Goal: Transaction & Acquisition: Purchase product/service

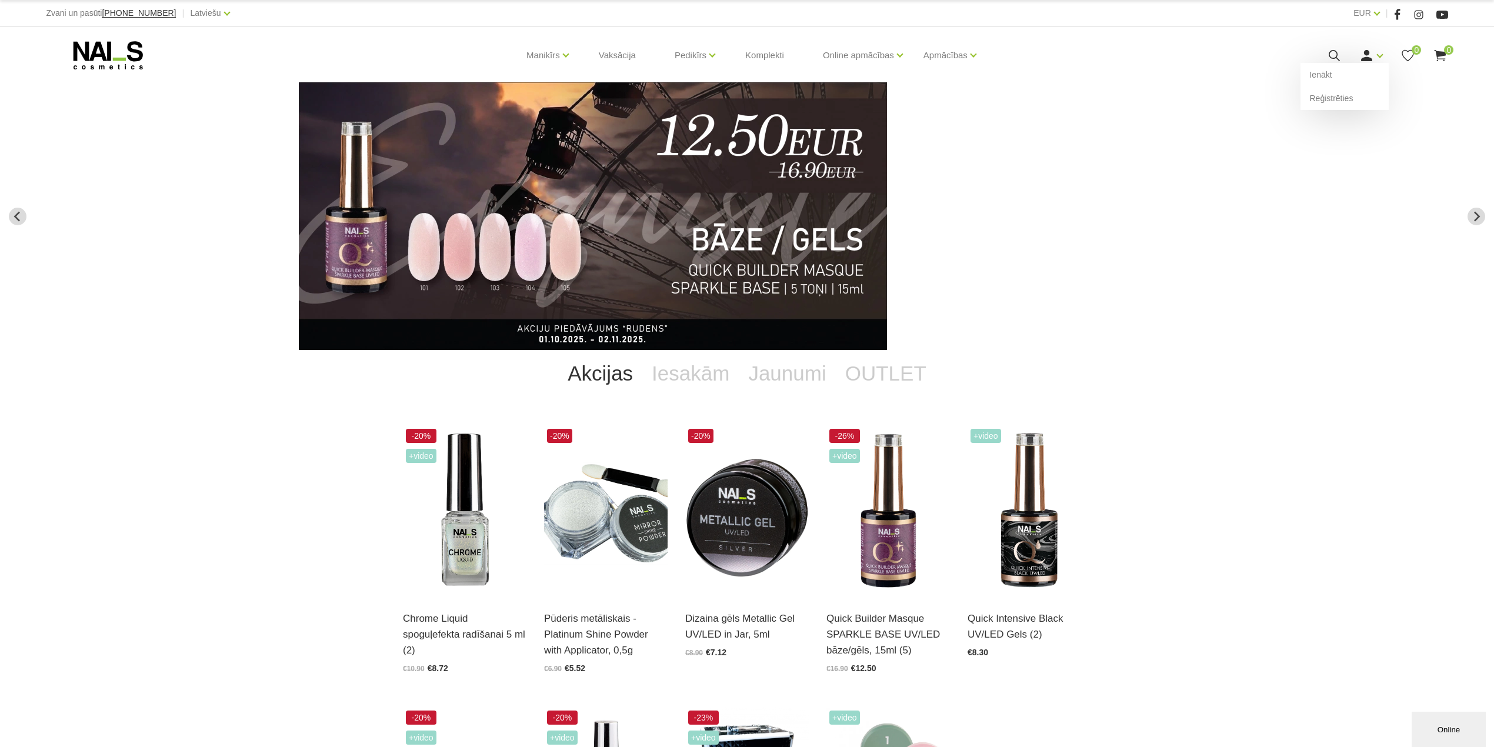
click at [1370, 60] on use at bounding box center [1367, 55] width 11 height 11
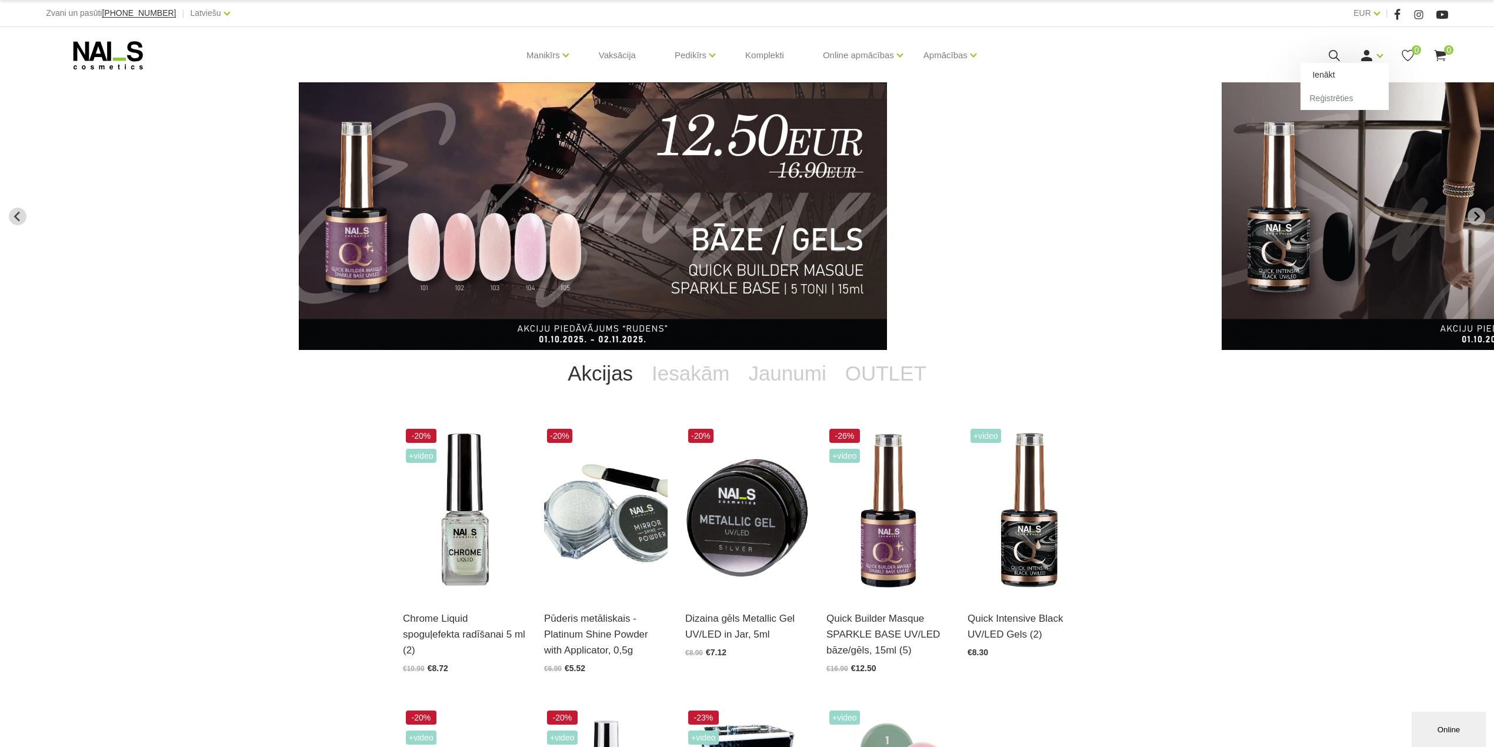
click at [1330, 71] on link "Ienākt" at bounding box center [1345, 75] width 88 height 24
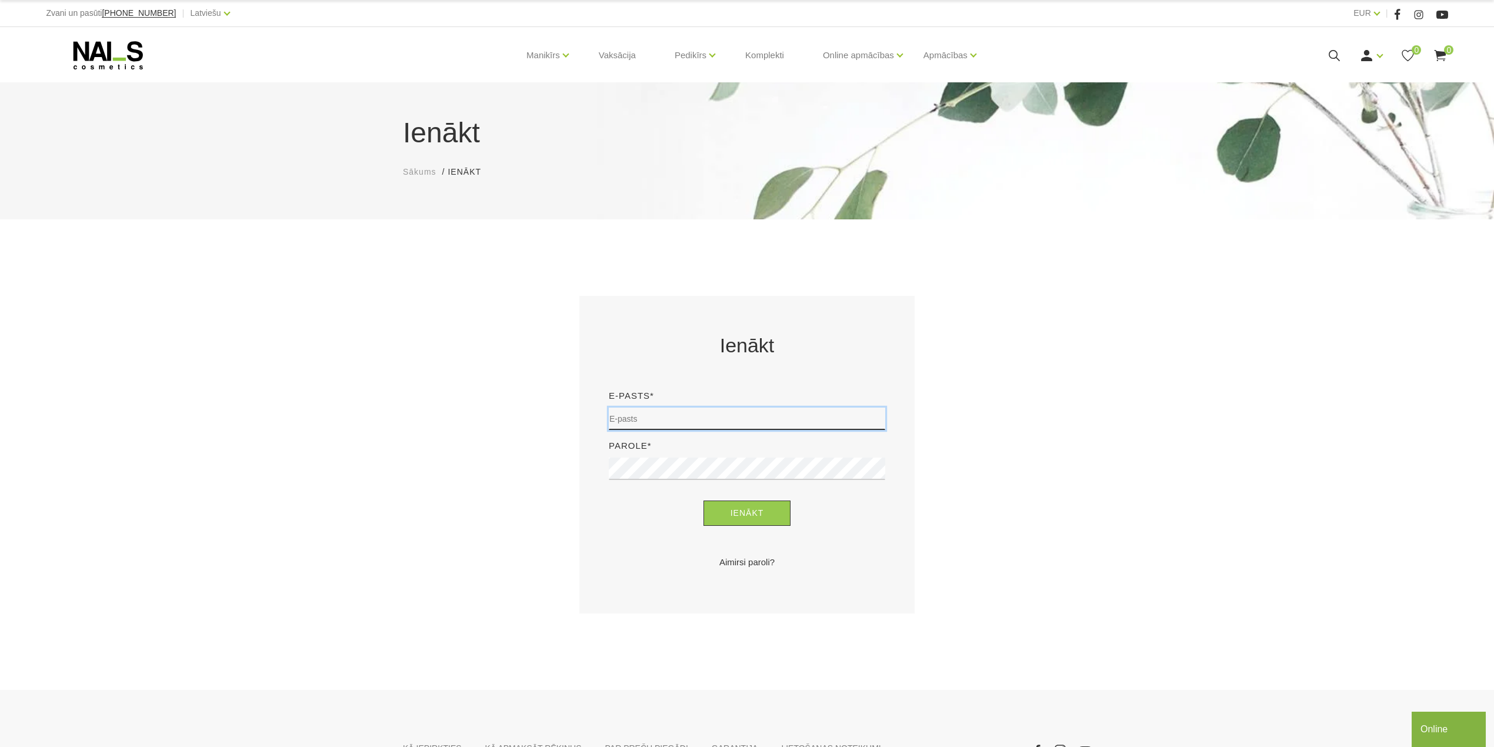
click at [725, 422] on input "email" at bounding box center [747, 419] width 277 height 22
type input "evija.slaudere@inbox.lv"
click at [704, 501] on button "Ienākt" at bounding box center [748, 513] width 88 height 25
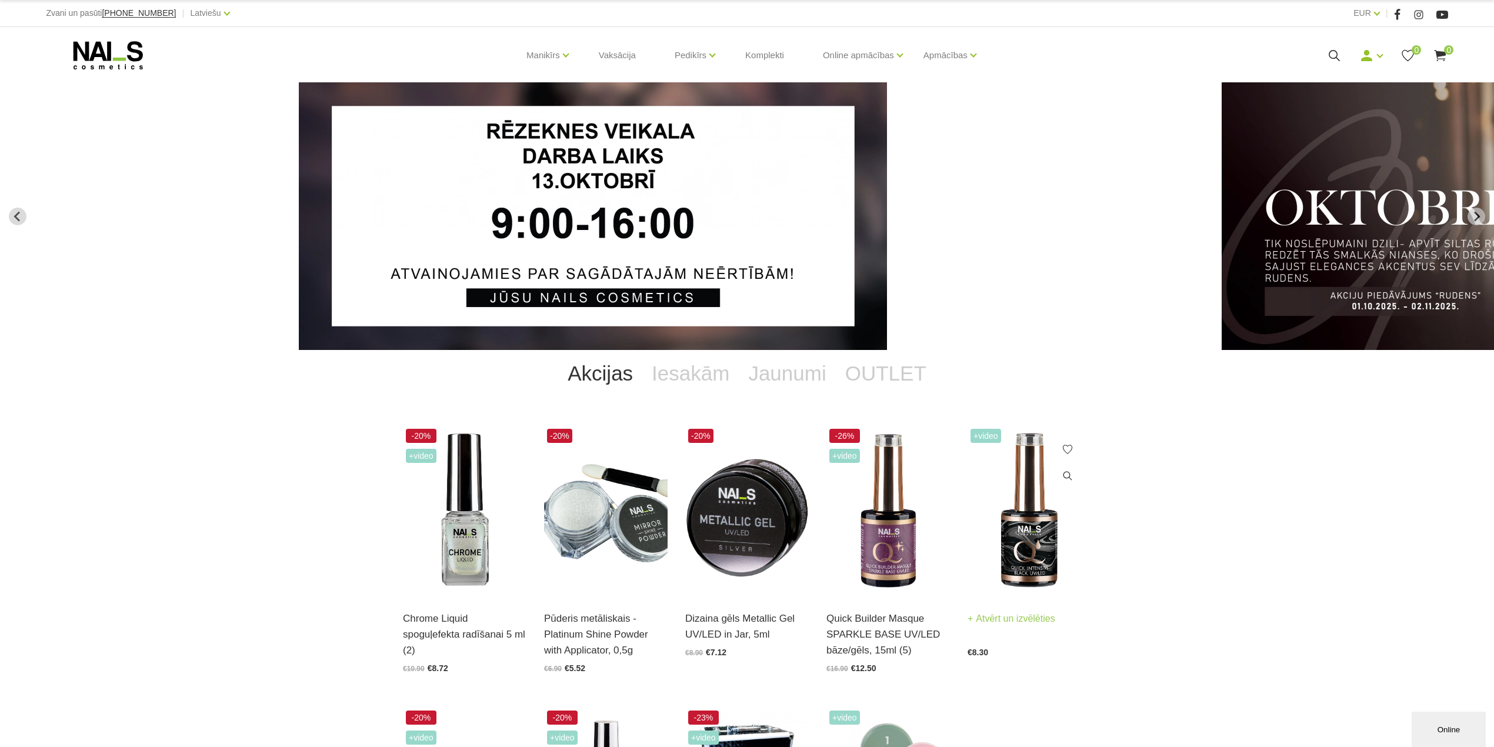
click at [1029, 546] on img at bounding box center [1030, 511] width 124 height 170
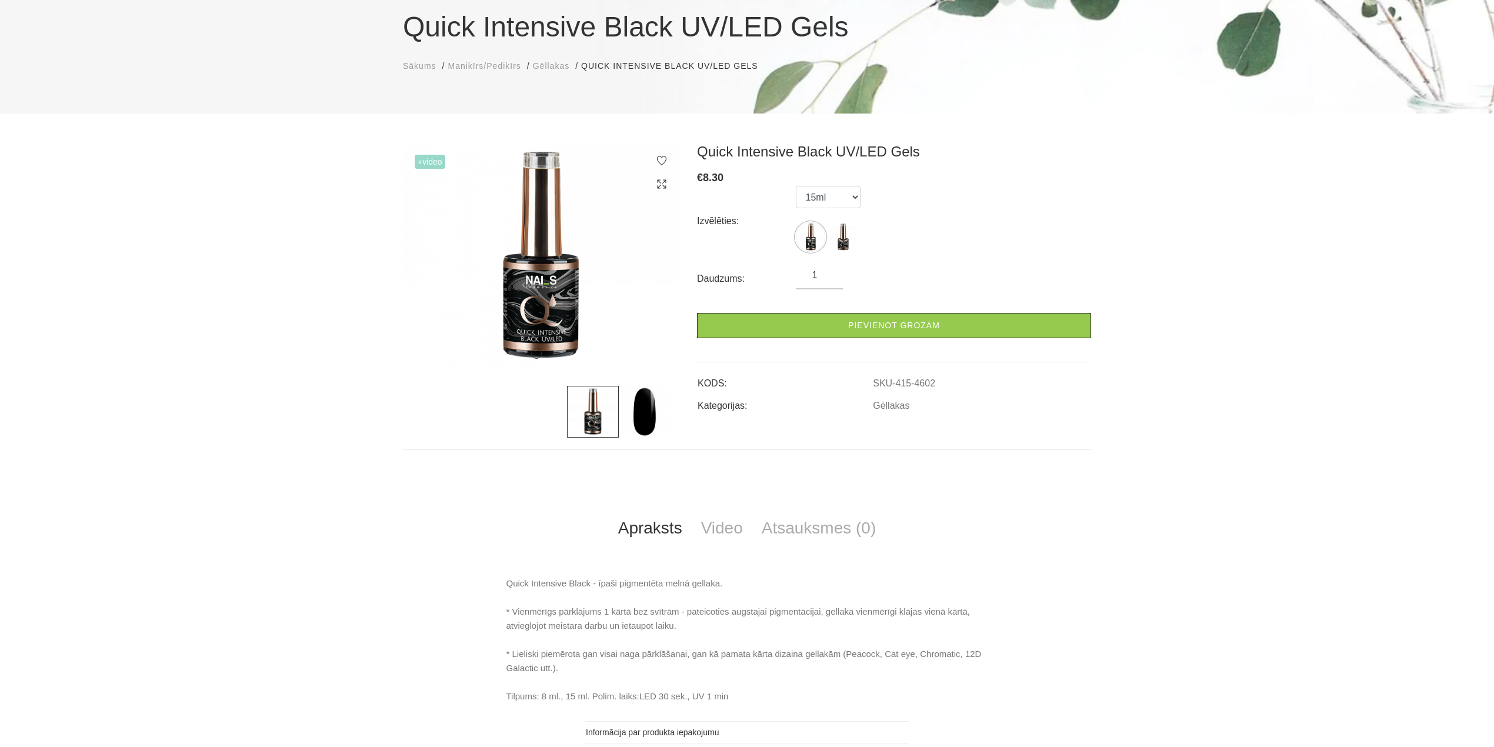
scroll to position [78, 0]
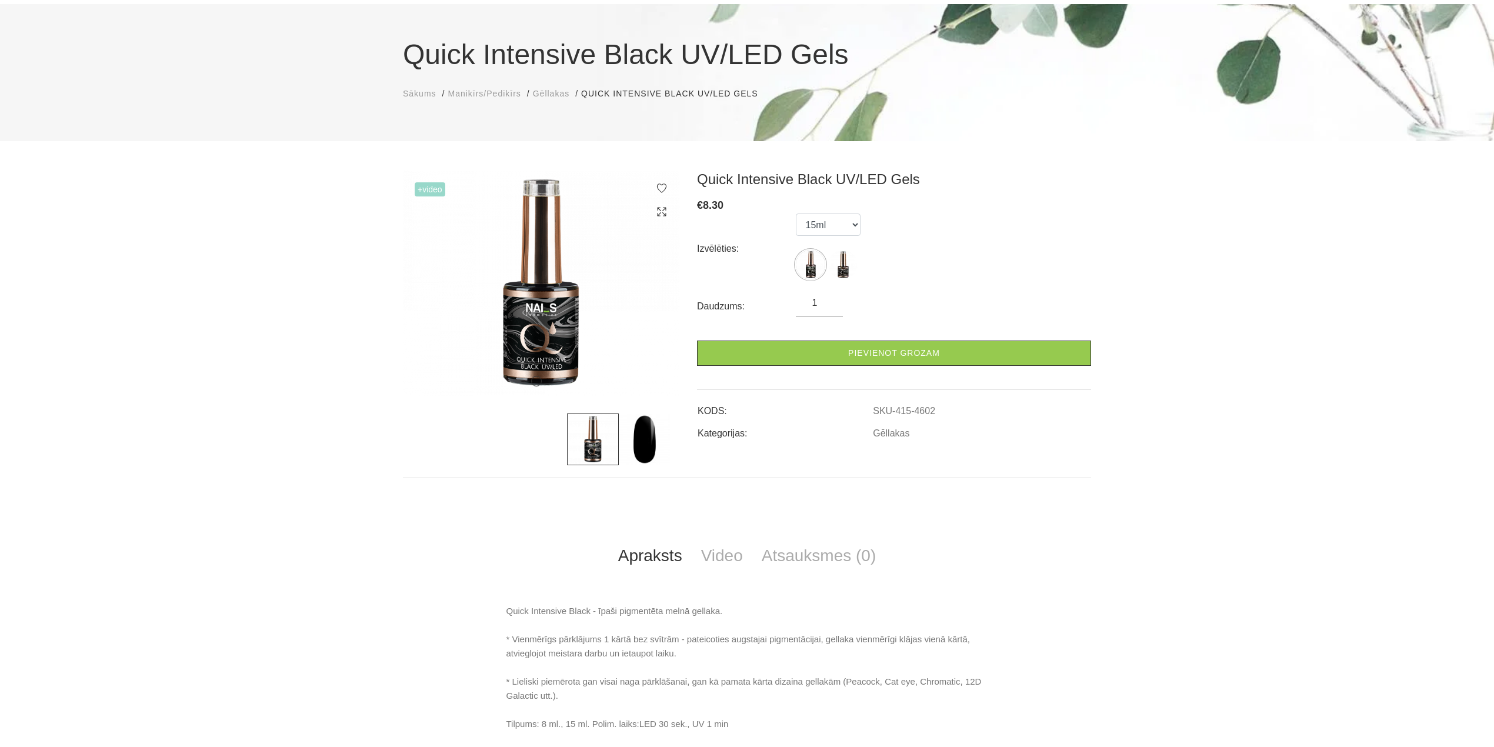
click at [826, 307] on input "1" at bounding box center [819, 303] width 47 height 14
click at [1046, 448] on div "Quick Intensive Black UV/LED Gels € 8.30 Izvēlēties: 15ml 8ml Daudzums: 1 Pievi…" at bounding box center [894, 318] width 412 height 295
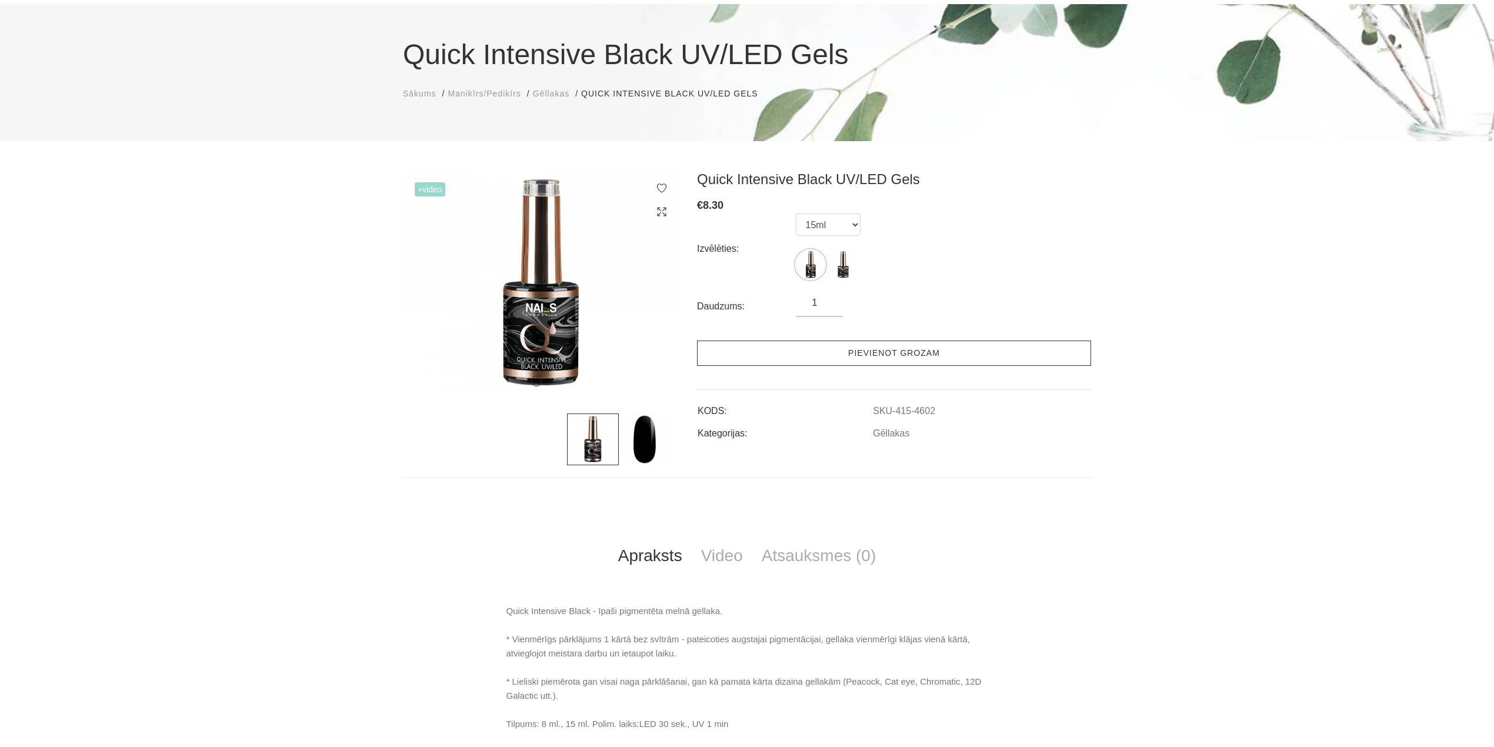
click at [921, 352] on link "Pievienot grozam" at bounding box center [894, 353] width 394 height 25
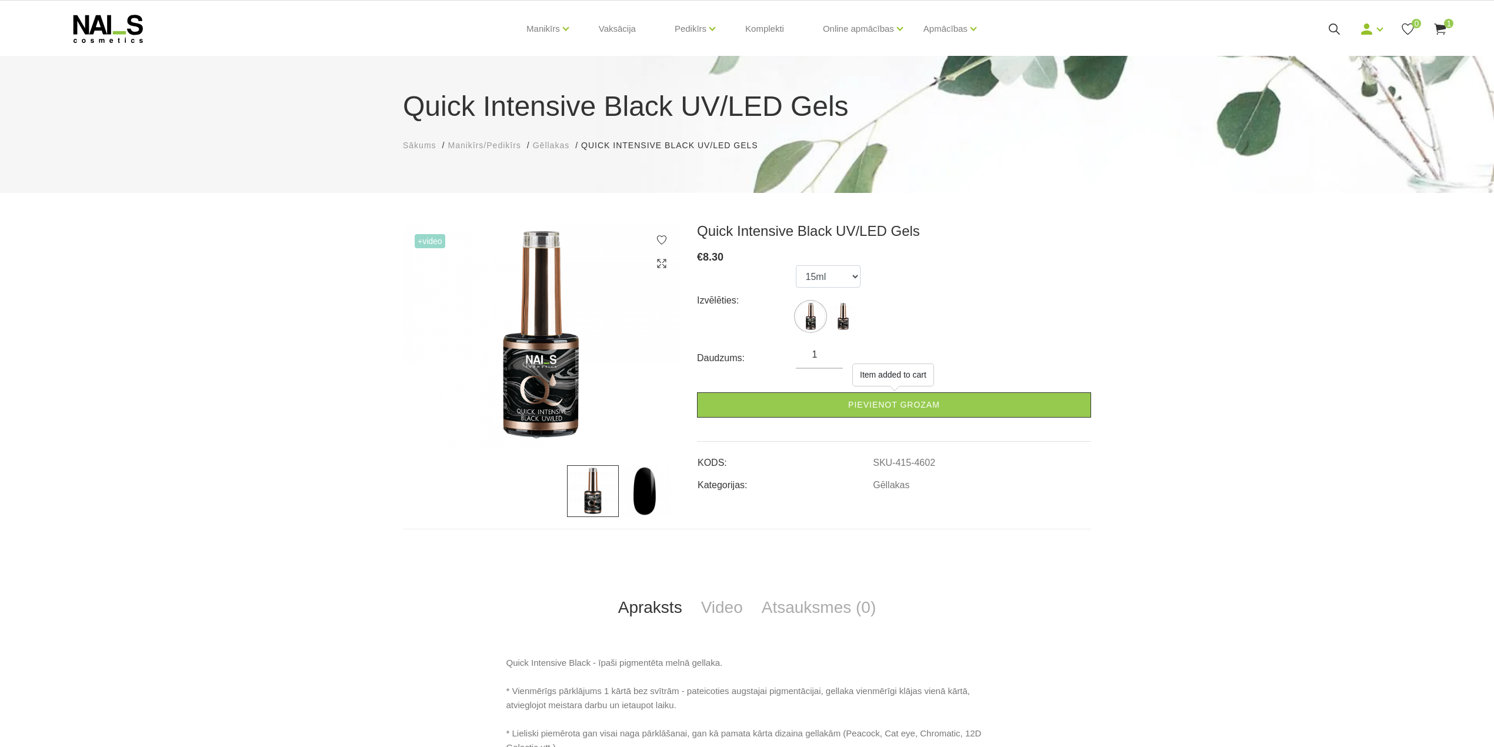
scroll to position [0, 0]
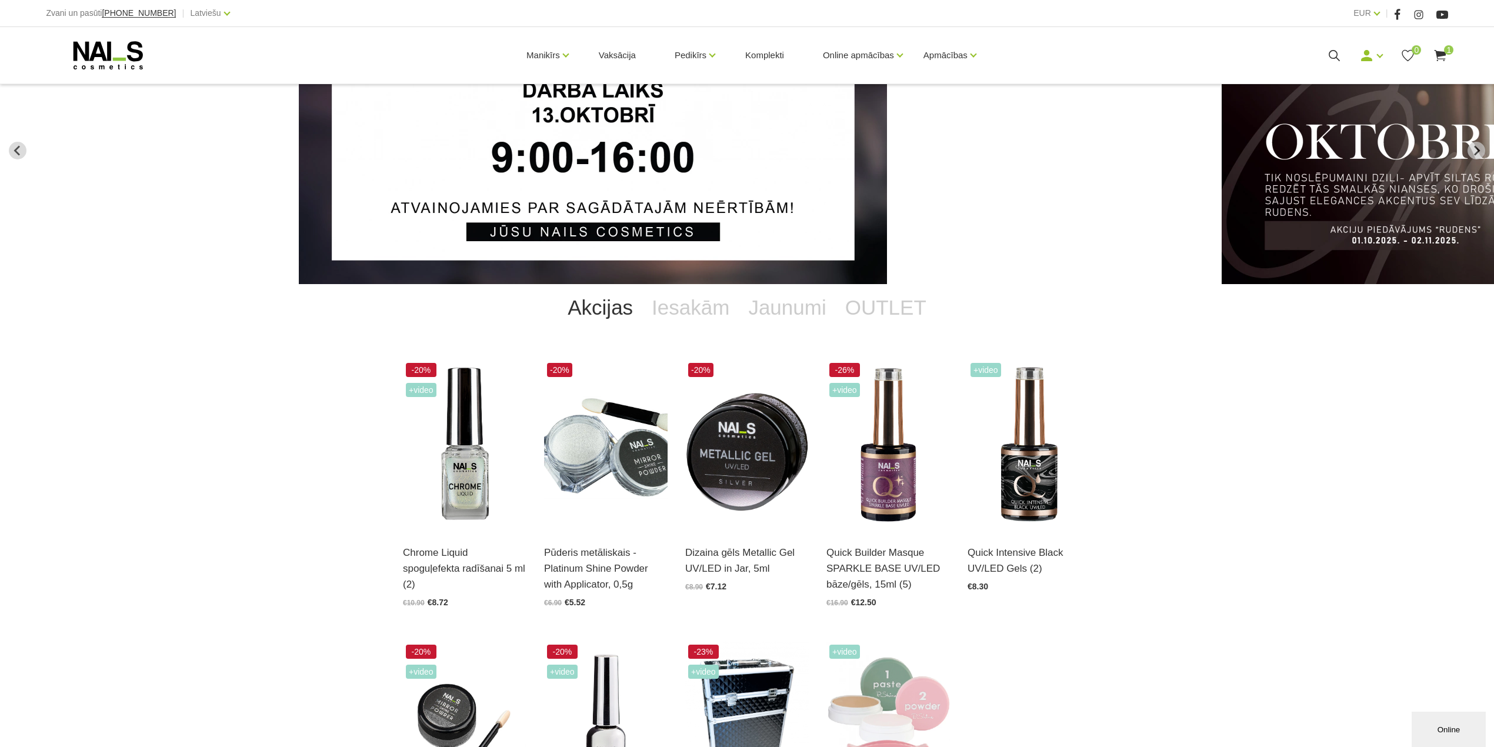
scroll to position [235, 0]
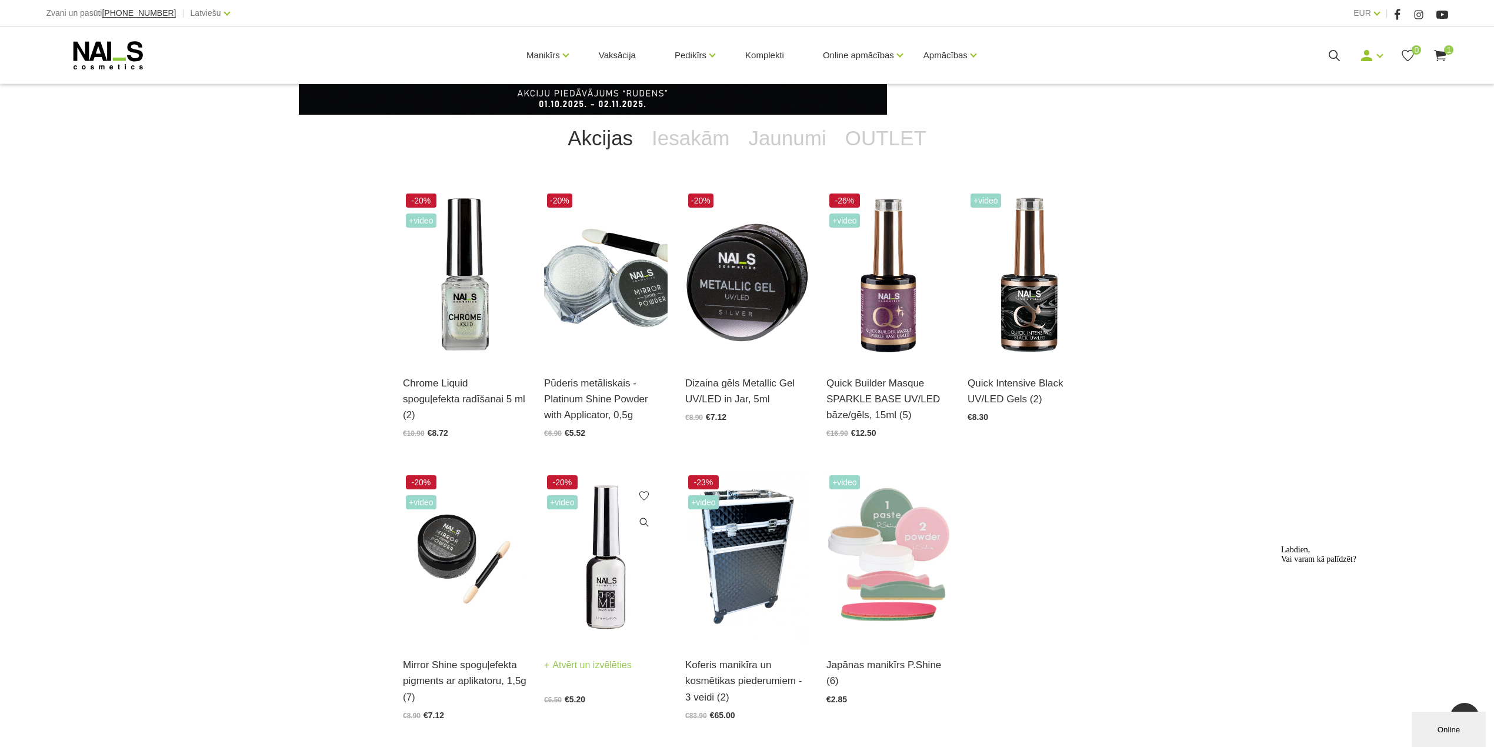
click at [598, 577] on img at bounding box center [606, 557] width 124 height 170
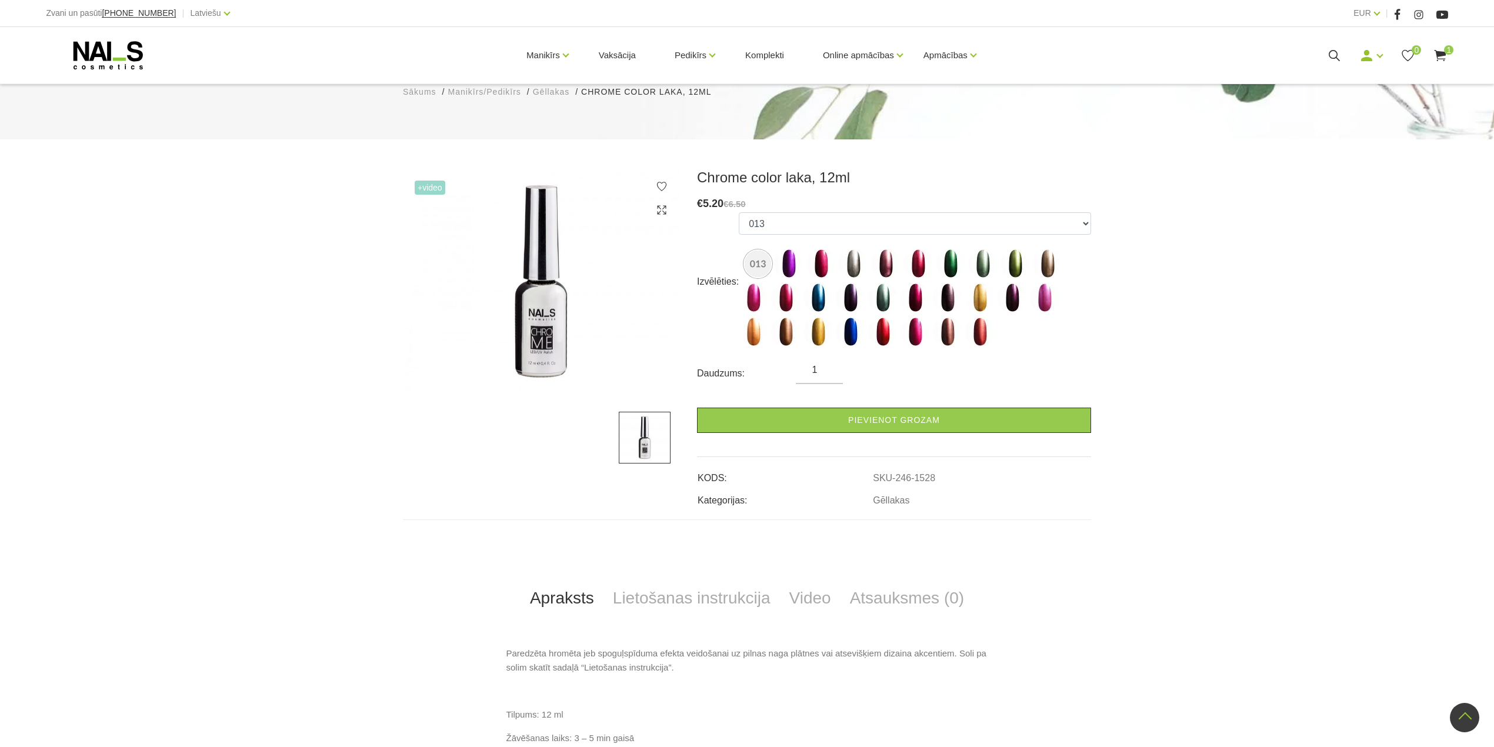
scroll to position [78, 0]
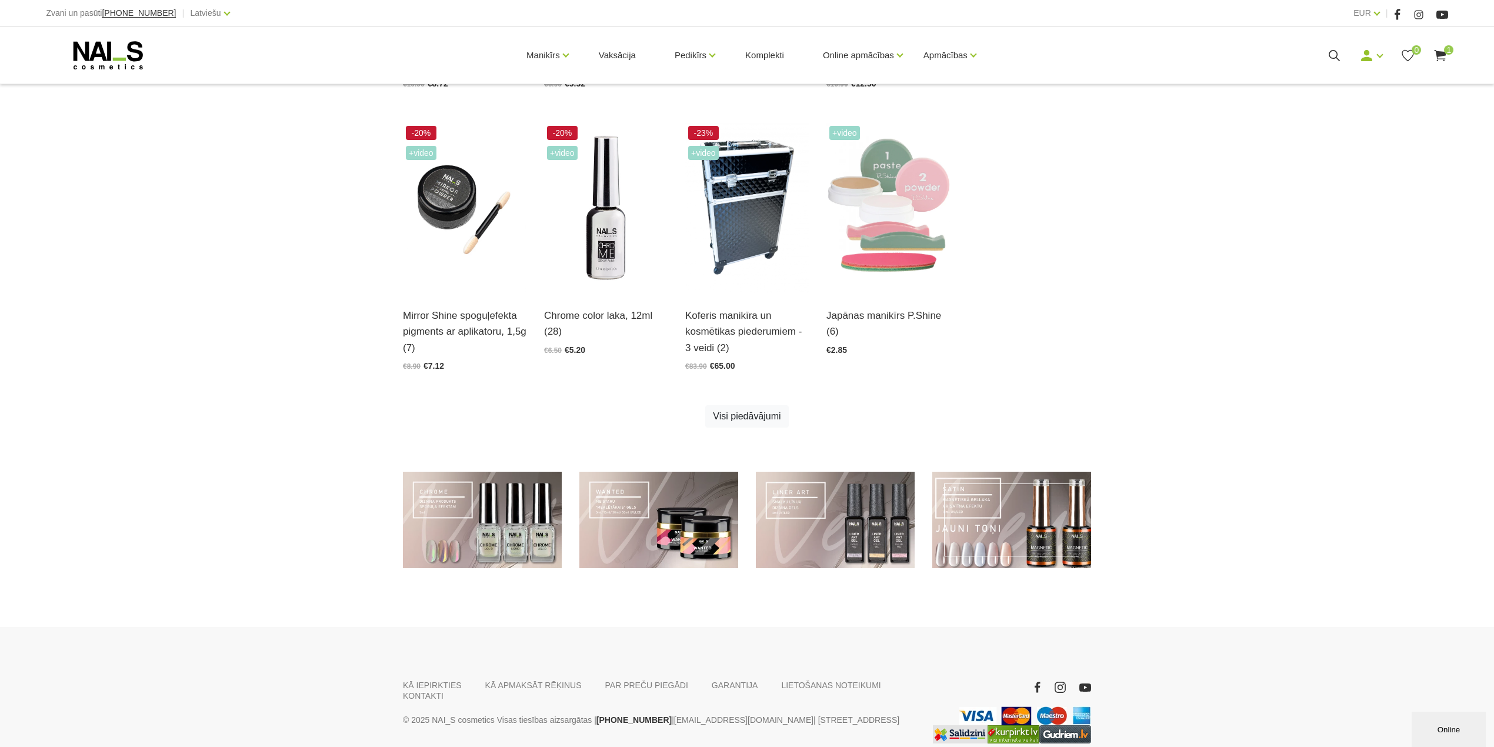
scroll to position [640, 0]
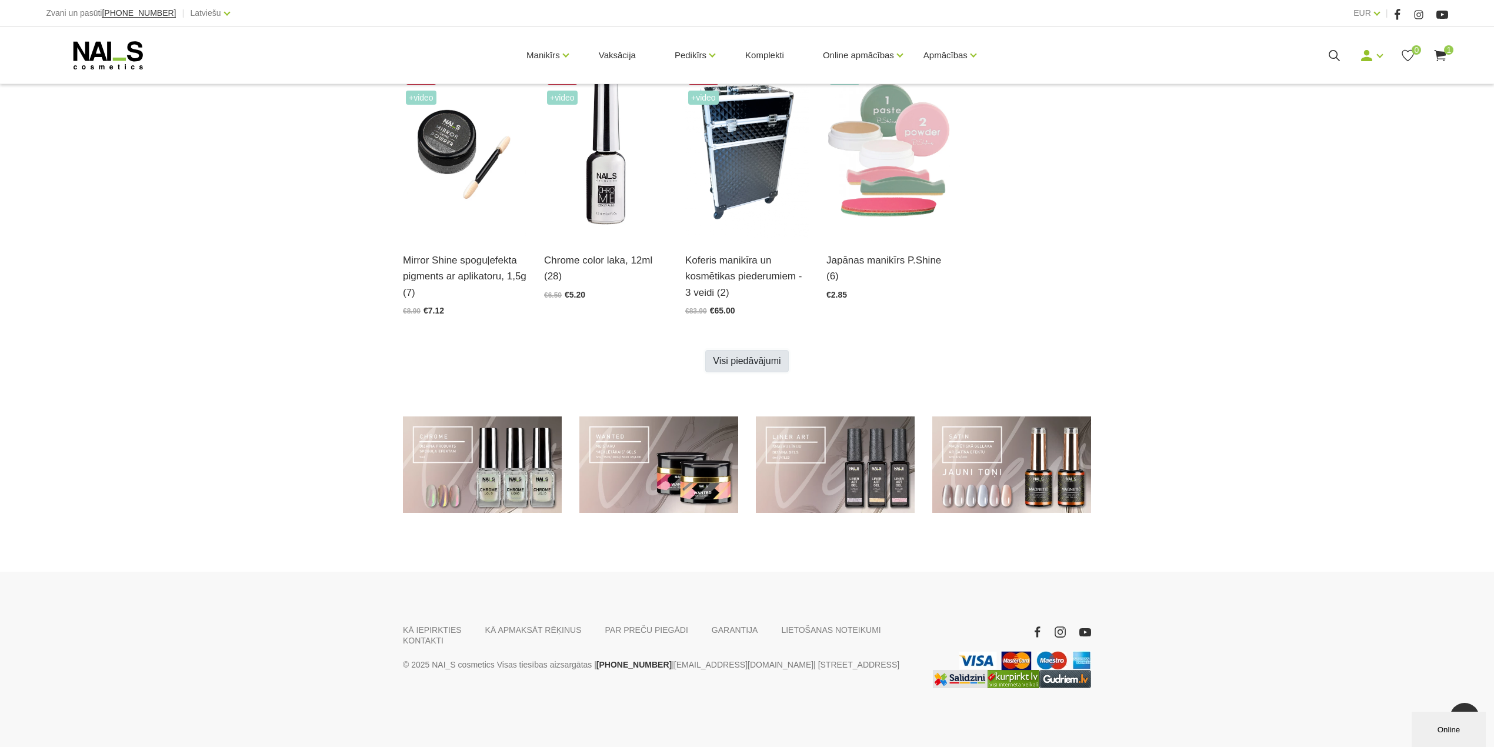
click at [730, 361] on link "Visi piedāvājumi" at bounding box center [746, 361] width 83 height 22
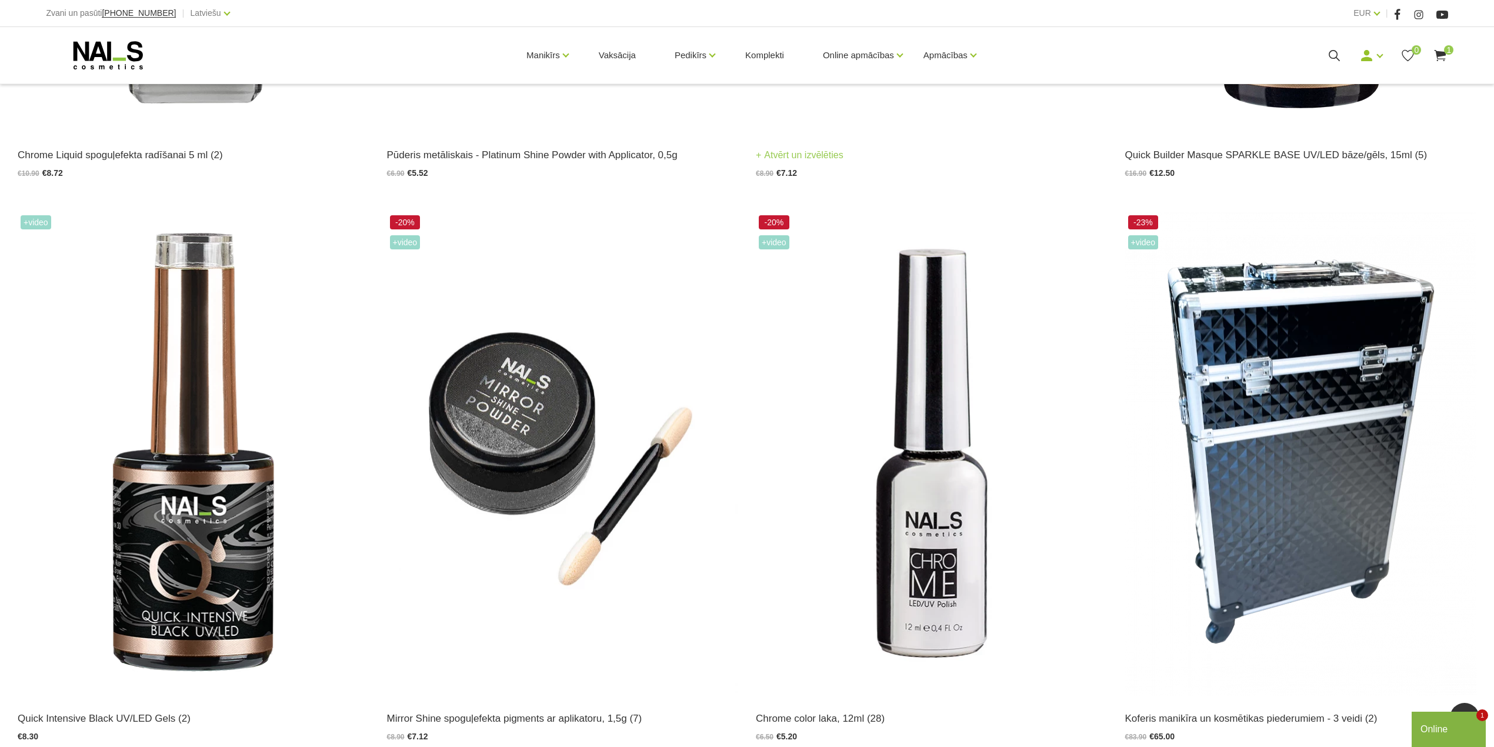
scroll to position [440, 0]
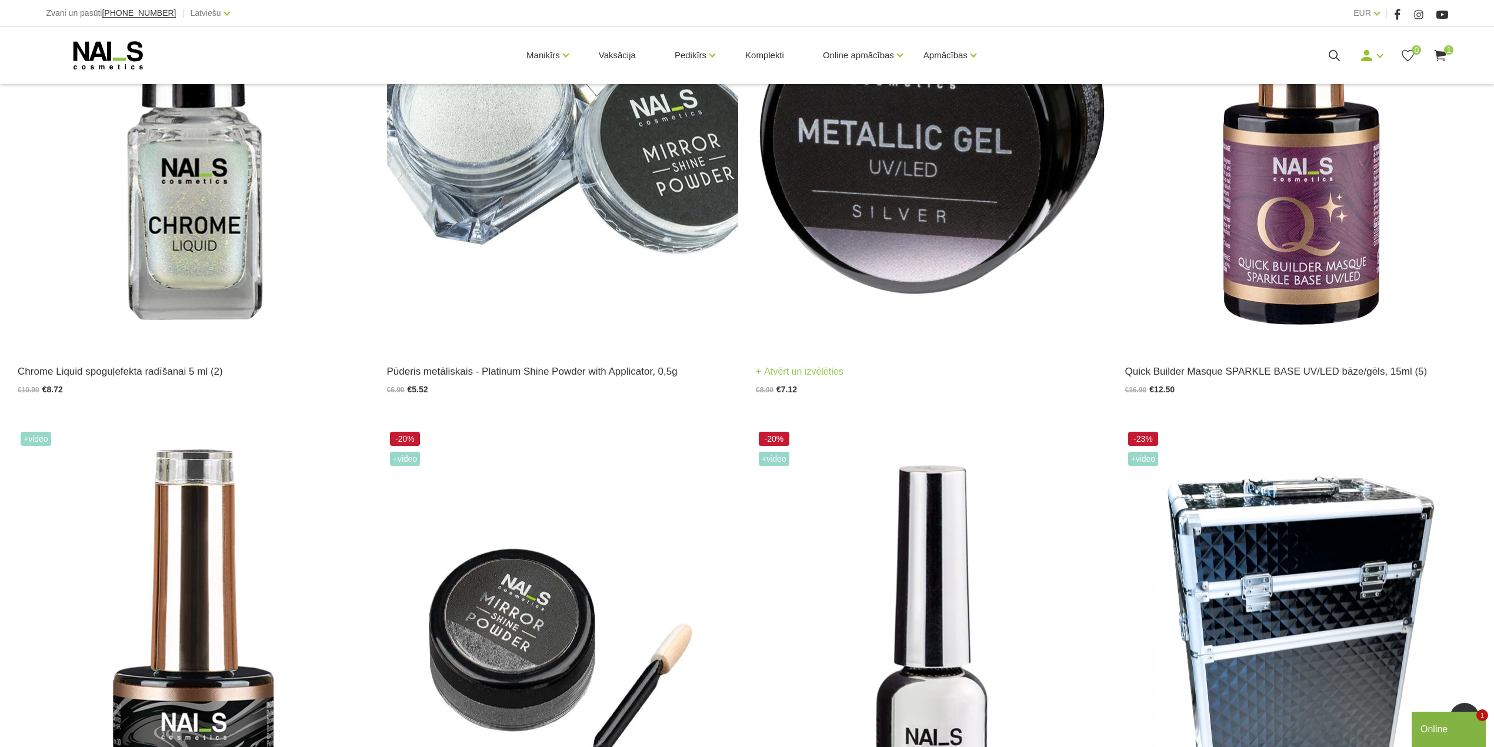
click at [945, 182] on img at bounding box center [932, 107] width 352 height 484
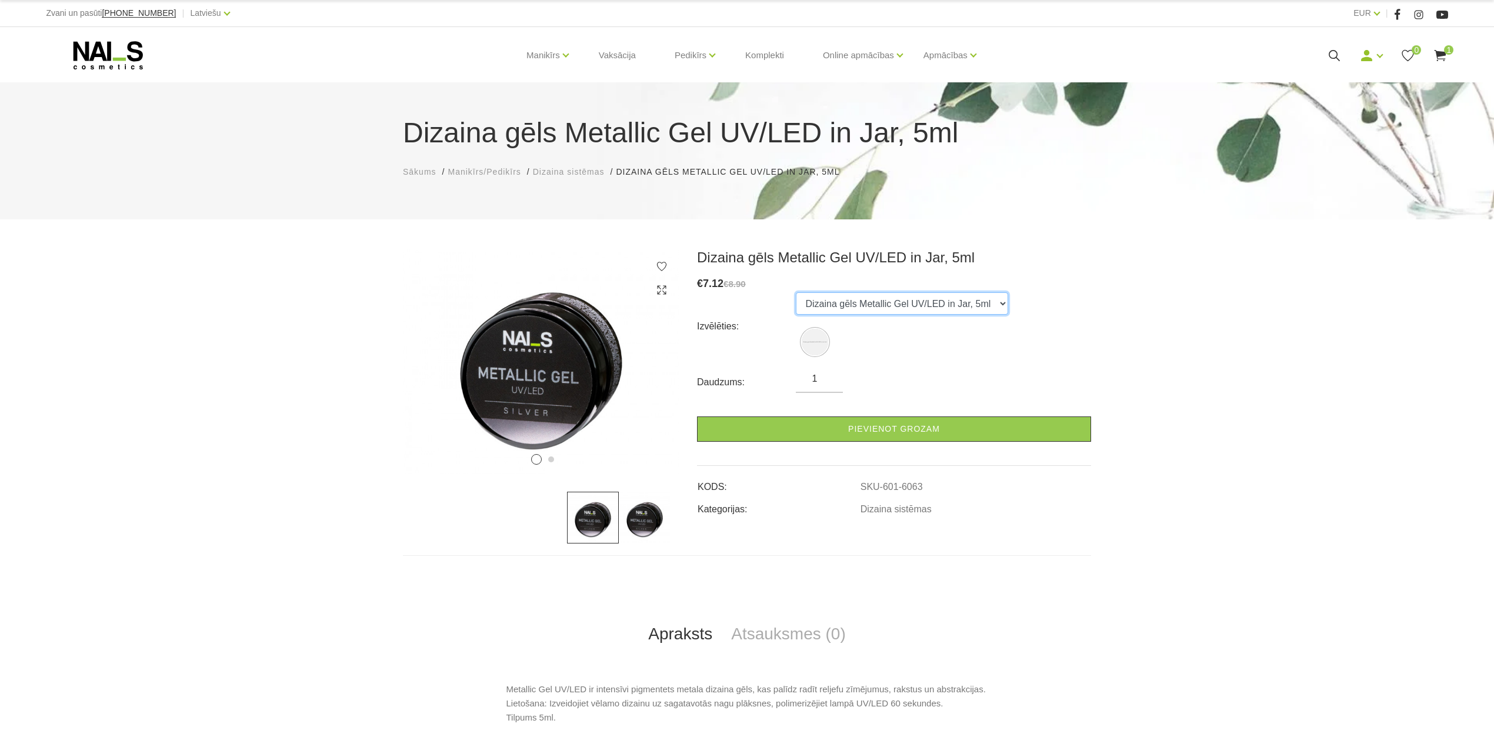
click at [989, 293] on select "Dizaina gēls Metallic Gel UV/LED in Jar, 5ml" at bounding box center [902, 303] width 212 height 22
drag, startPoint x: 961, startPoint y: 283, endPoint x: 753, endPoint y: 201, distance: 224.0
click at [961, 283] on div "€ 7.12 €8.90" at bounding box center [894, 283] width 394 height 17
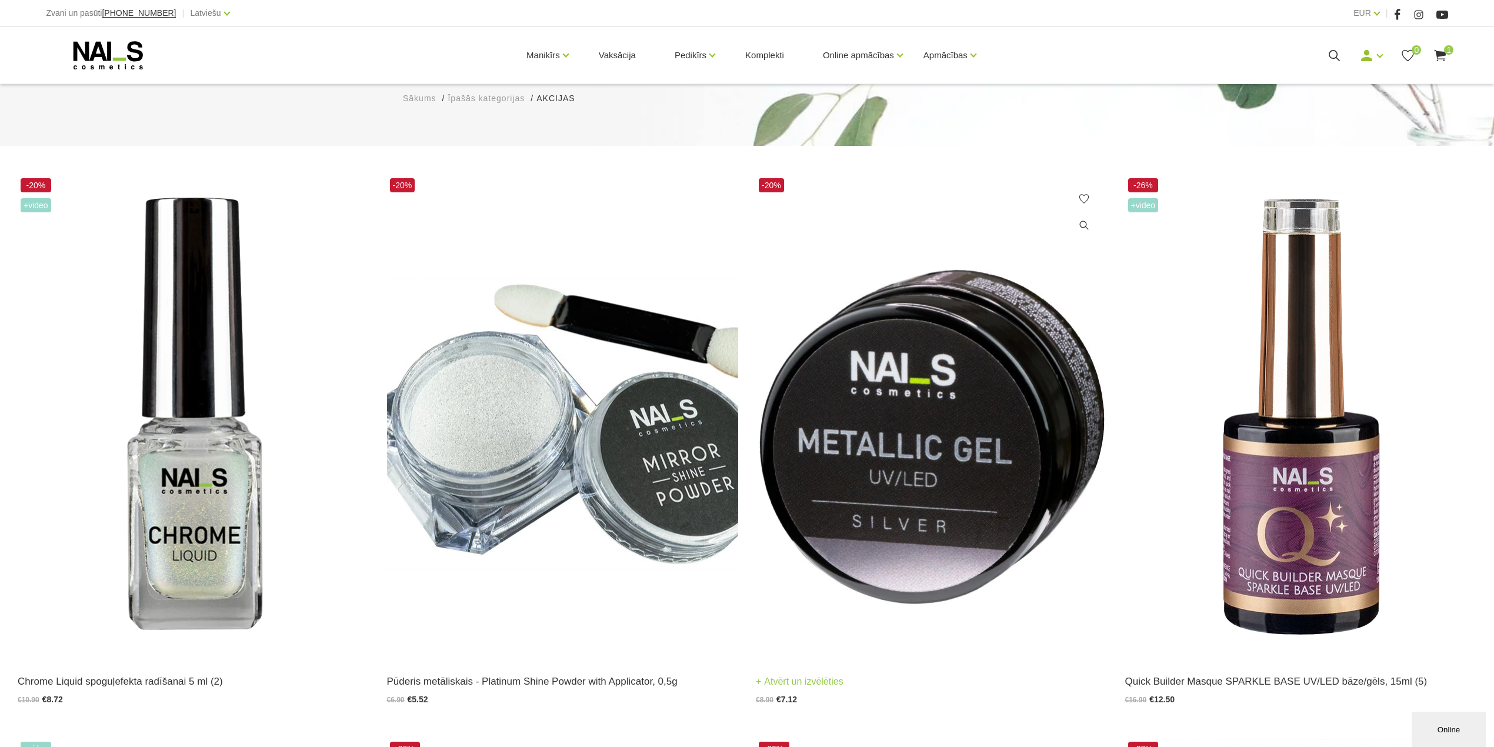
scroll to position [235, 0]
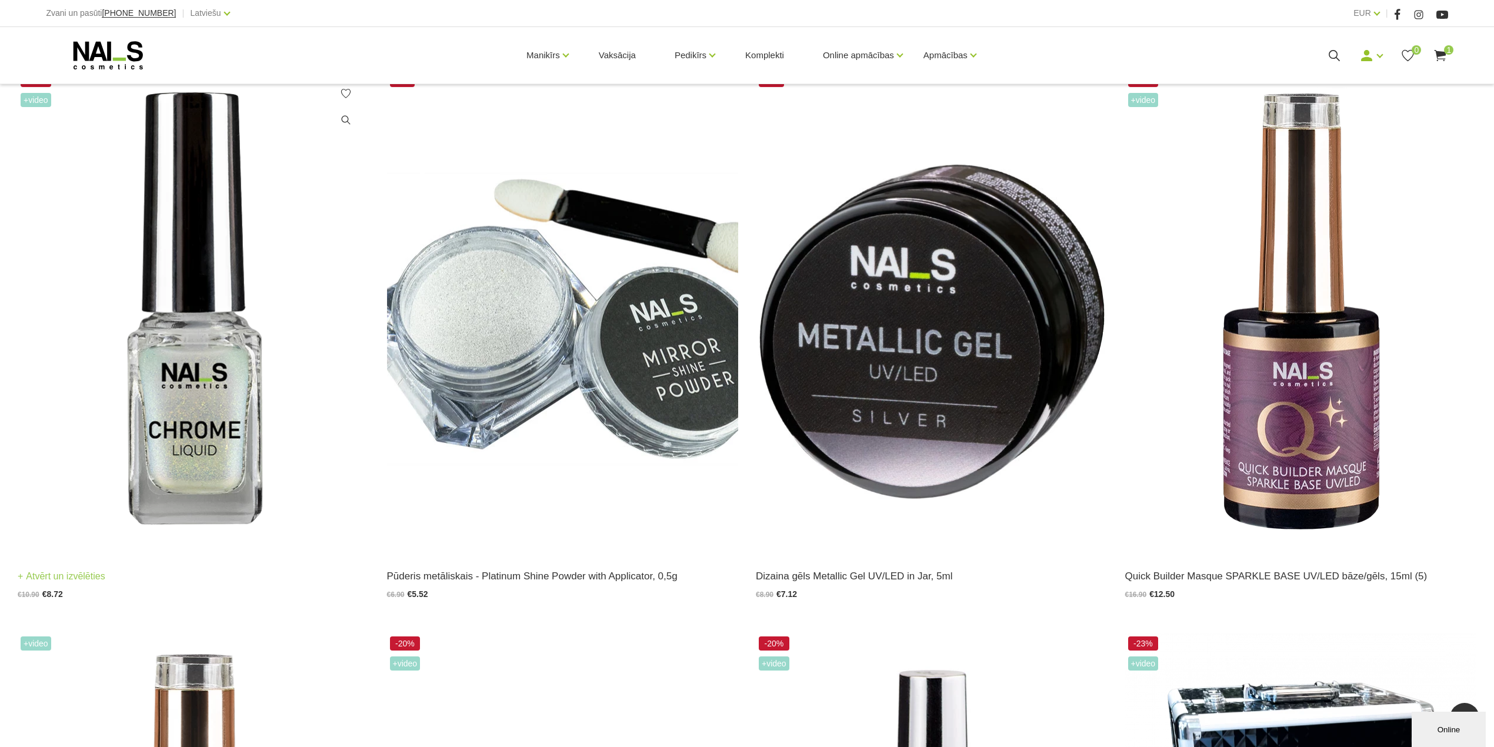
click at [207, 342] on img at bounding box center [194, 312] width 352 height 484
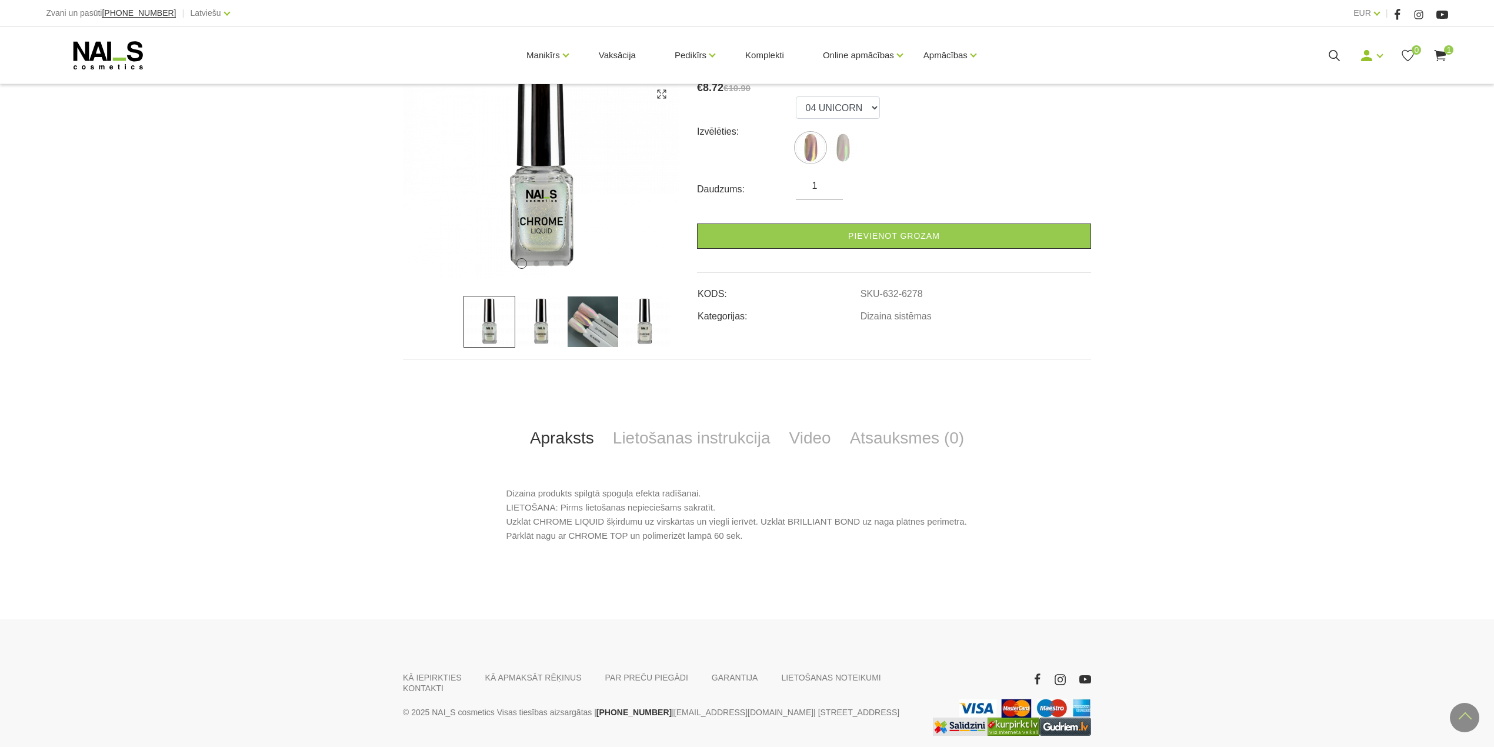
scroll to position [157, 0]
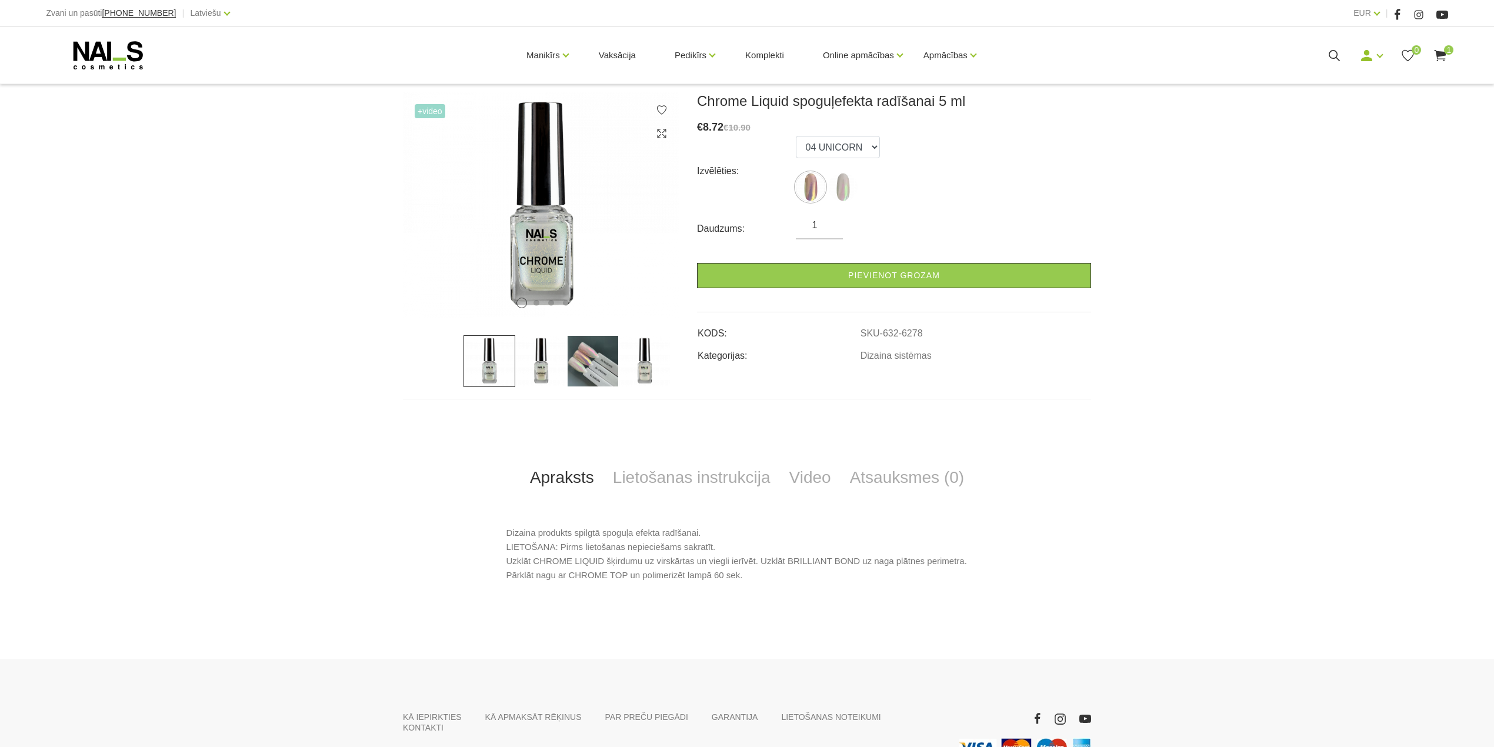
click at [534, 365] on img at bounding box center [541, 361] width 52 height 52
click at [575, 366] on img at bounding box center [593, 361] width 52 height 52
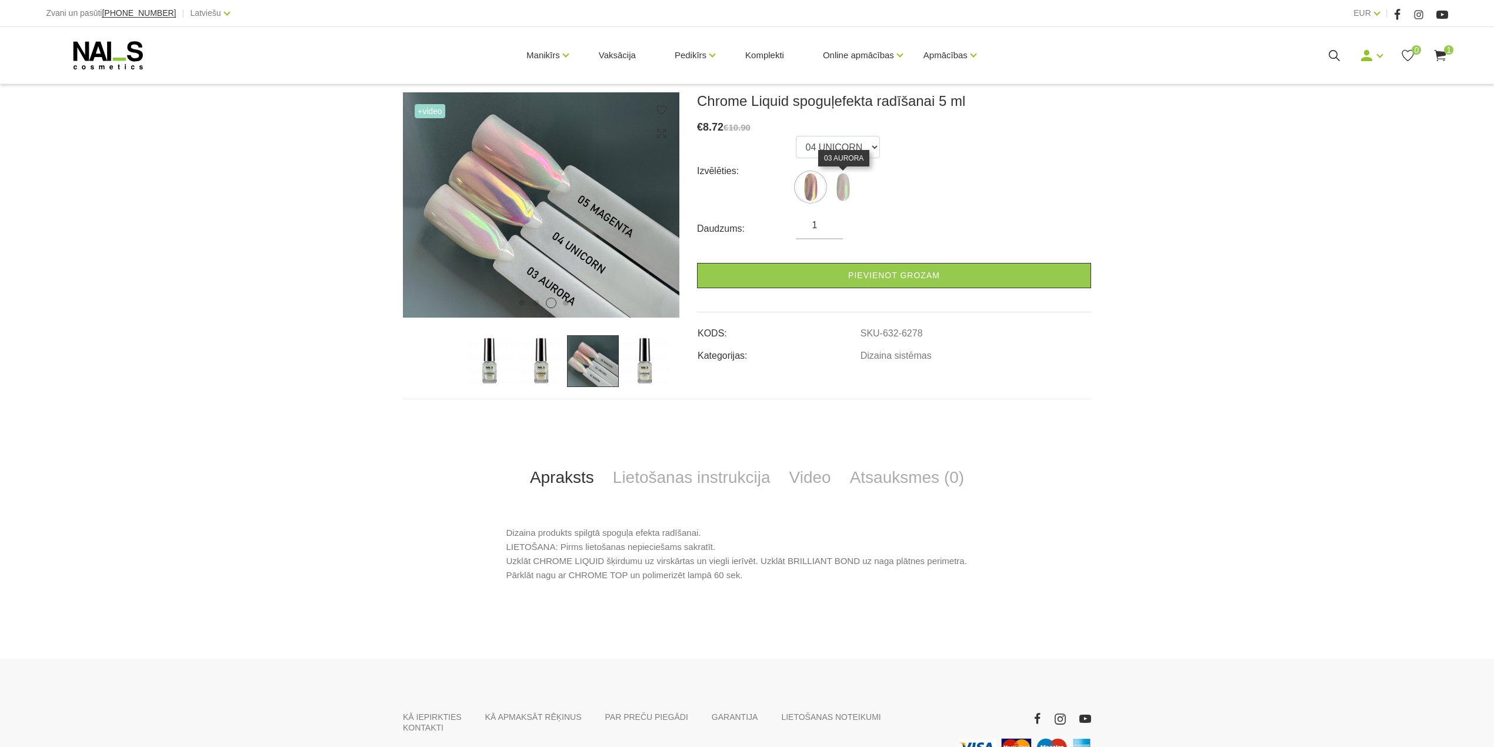
click at [846, 188] on img at bounding box center [842, 186] width 29 height 29
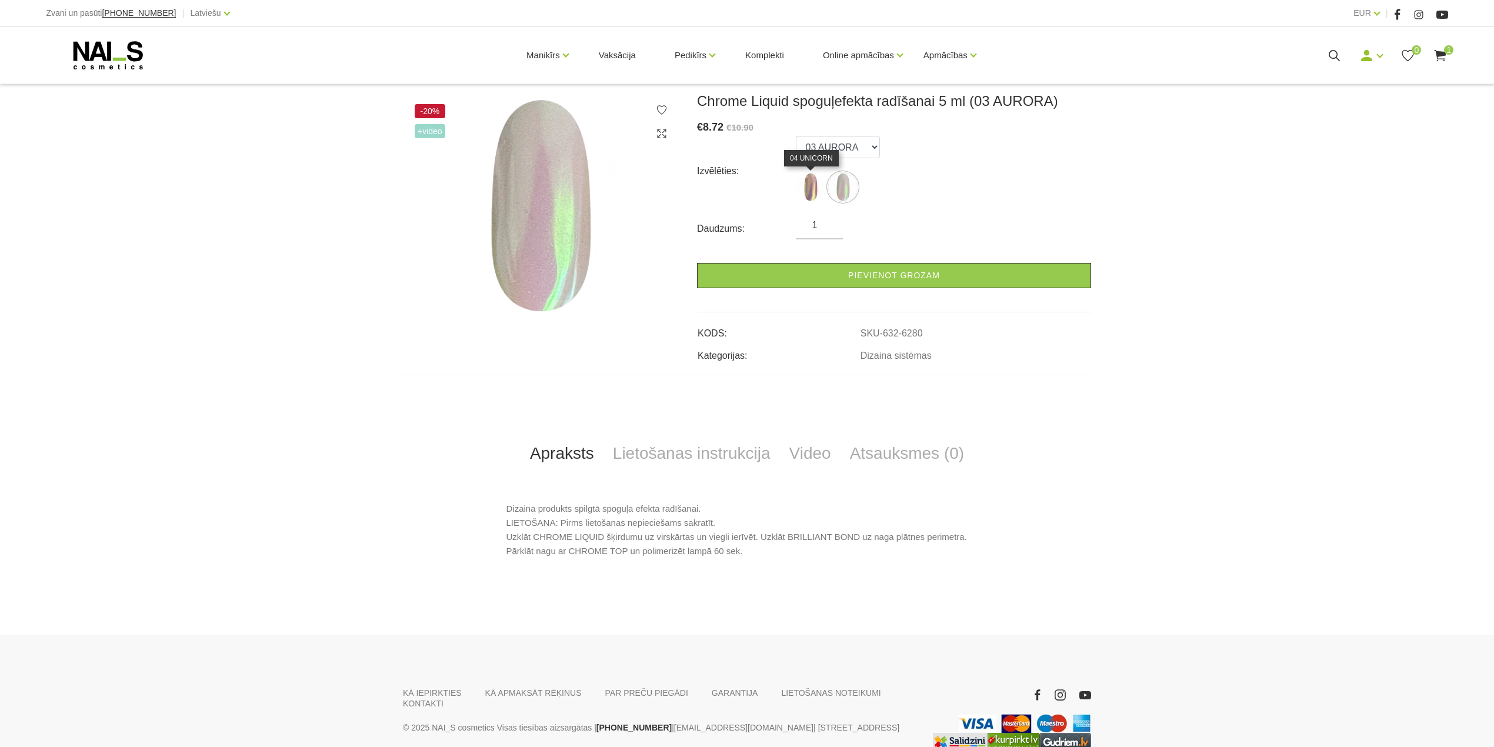
click at [820, 185] on img at bounding box center [810, 186] width 29 height 29
select select "6278"
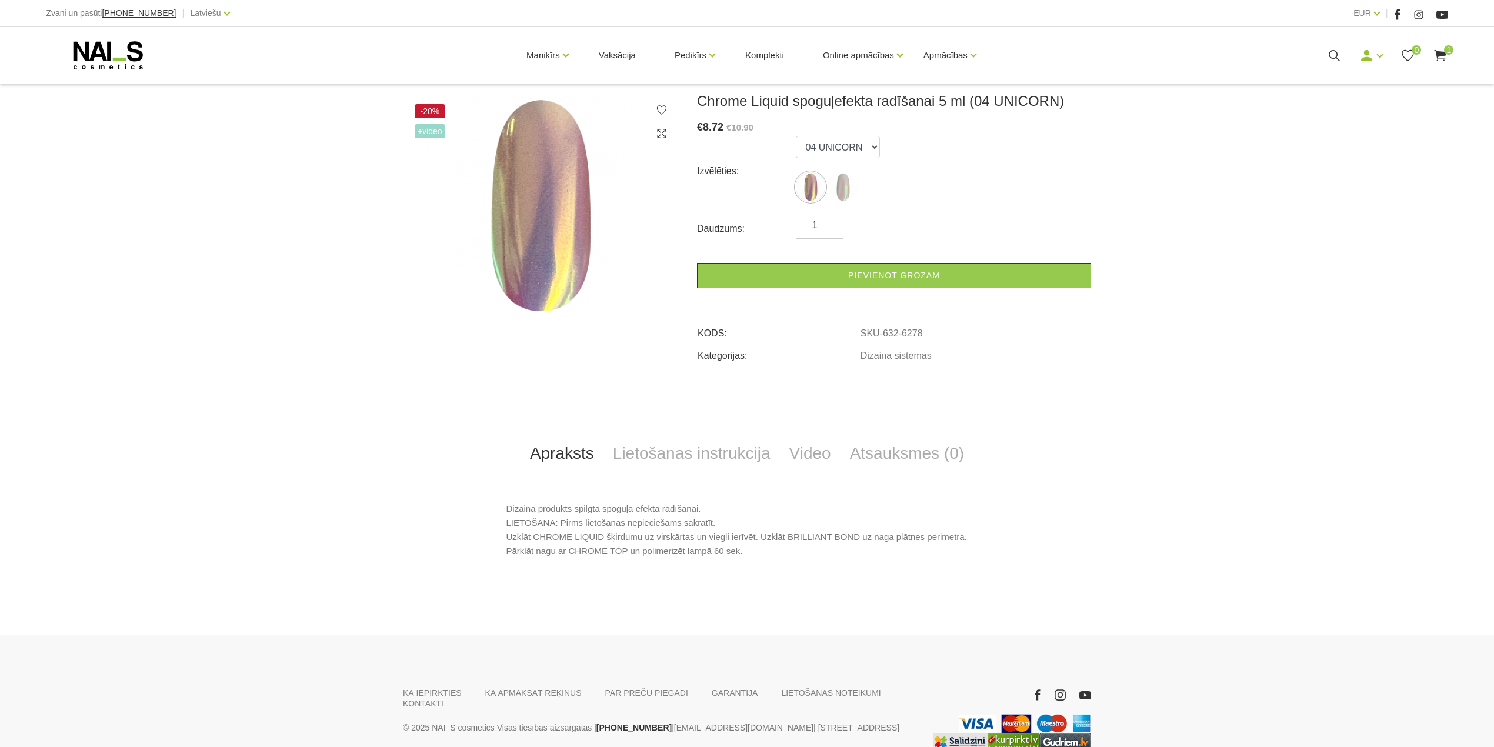
click at [435, 125] on span "+Video" at bounding box center [430, 131] width 31 height 14
click at [814, 455] on link "Video" at bounding box center [810, 453] width 61 height 39
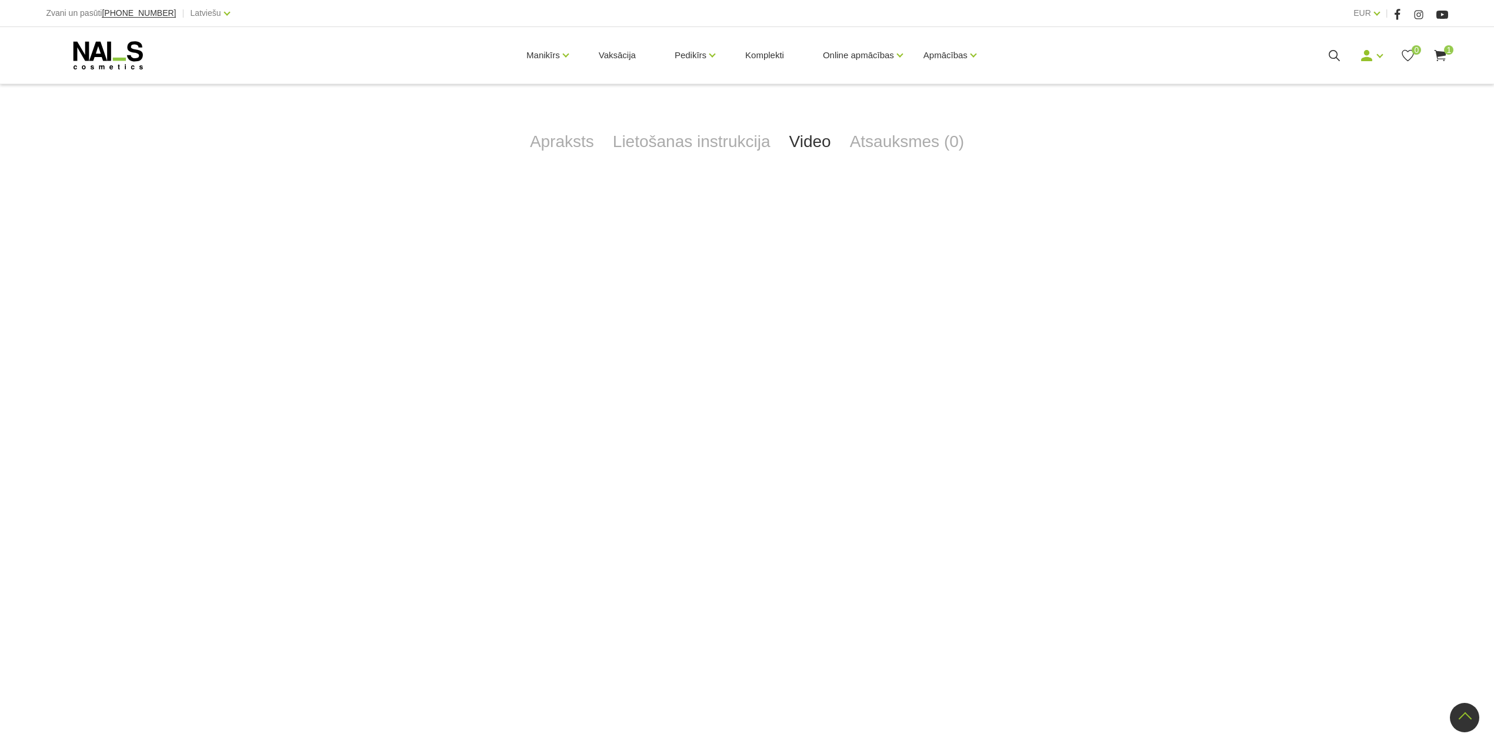
scroll to position [549, 0]
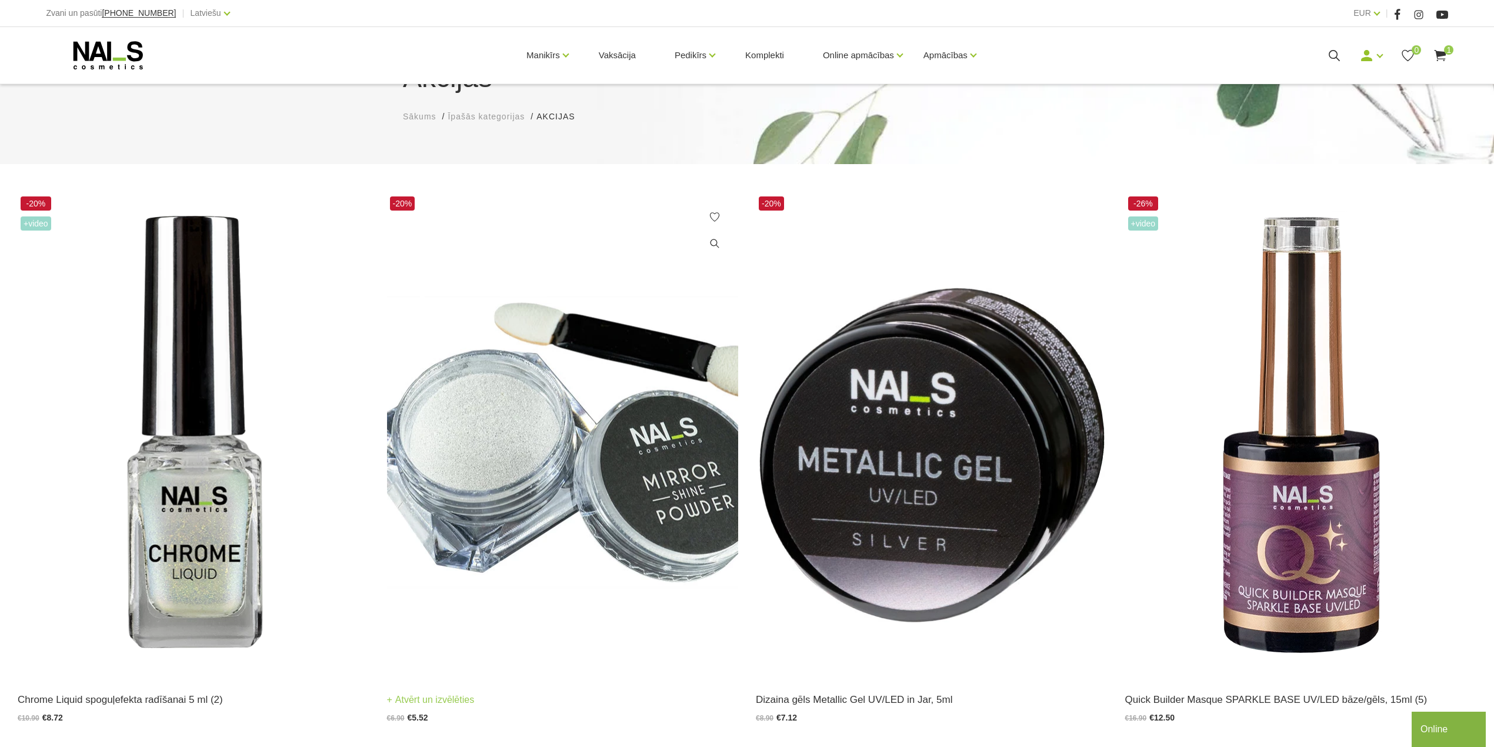
scroll to position [235, 0]
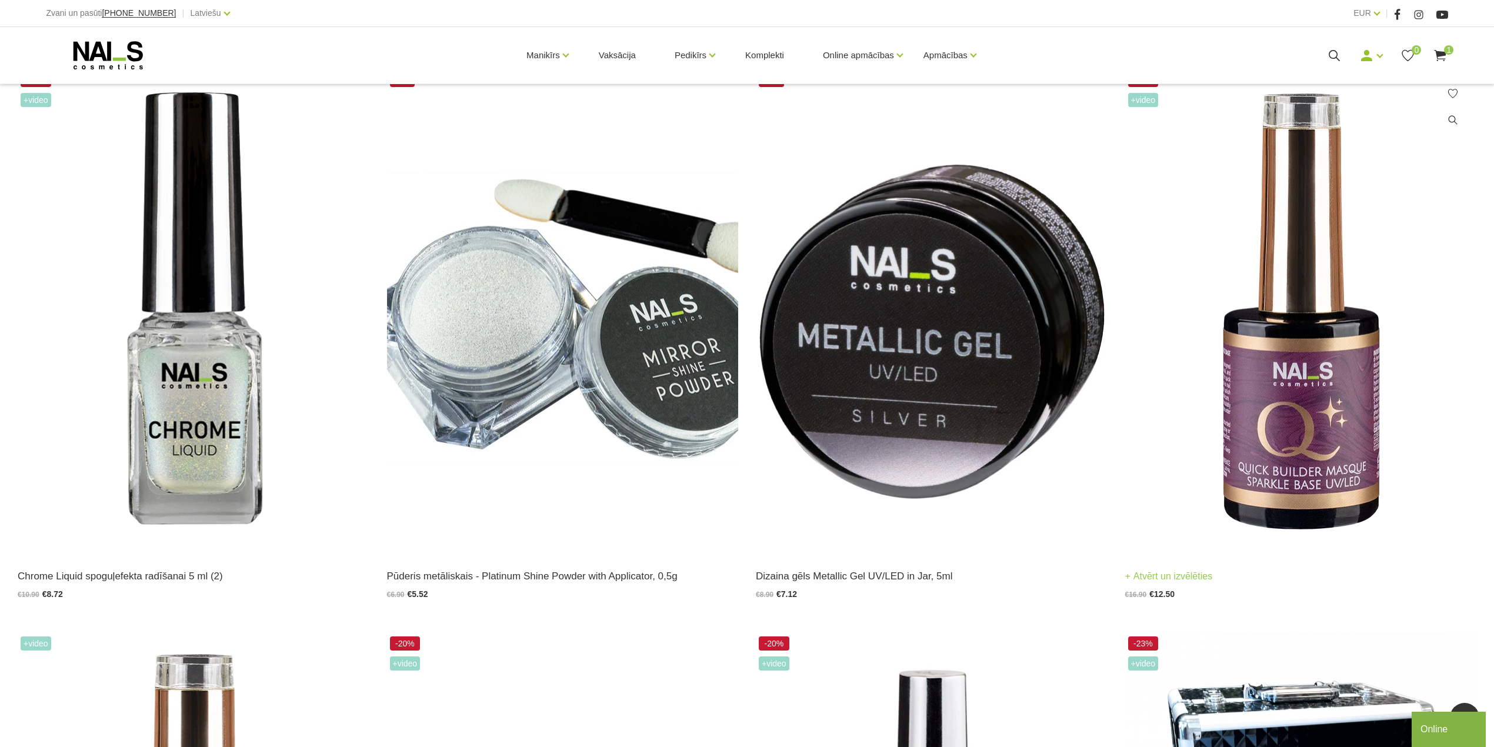
click at [1325, 401] on img at bounding box center [1302, 312] width 352 height 484
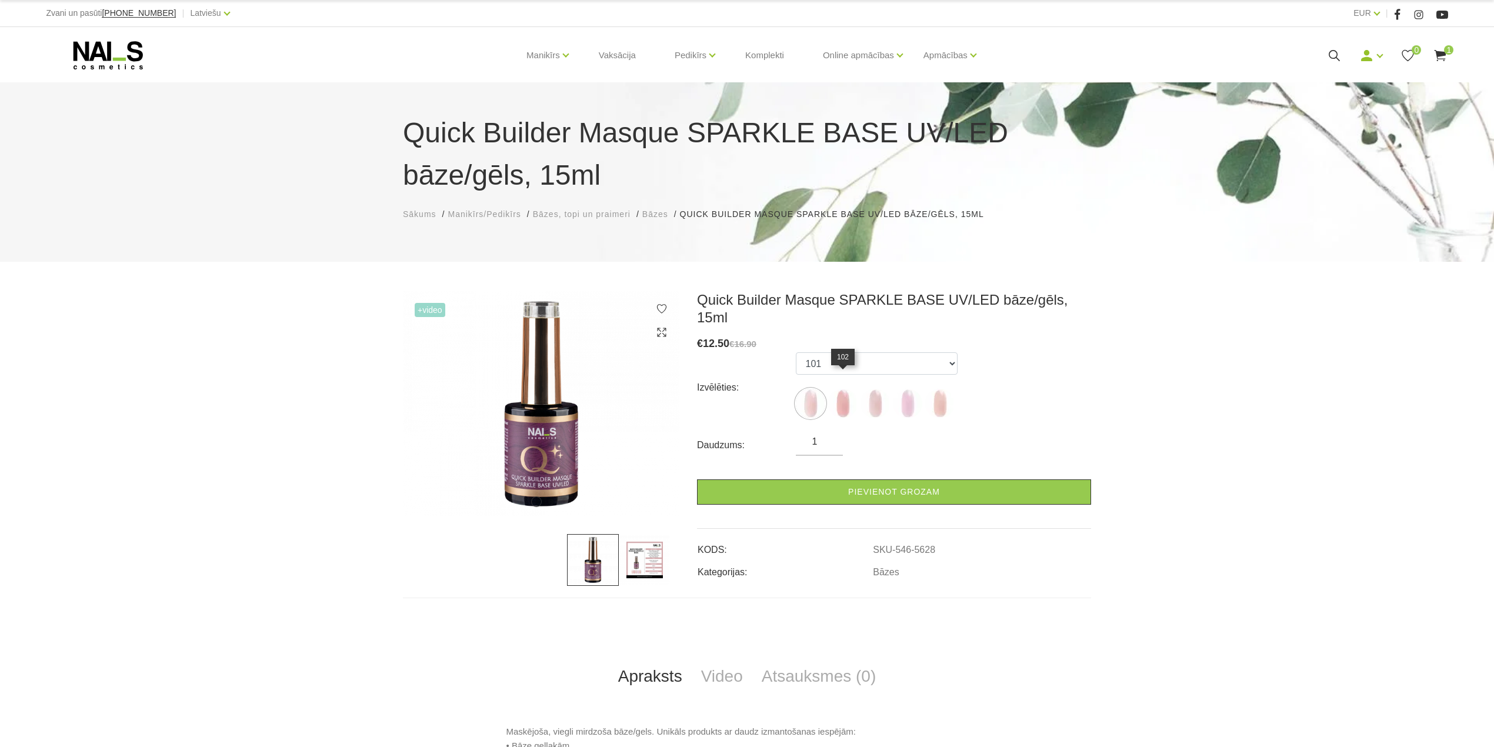
click at [841, 393] on img at bounding box center [842, 403] width 29 height 29
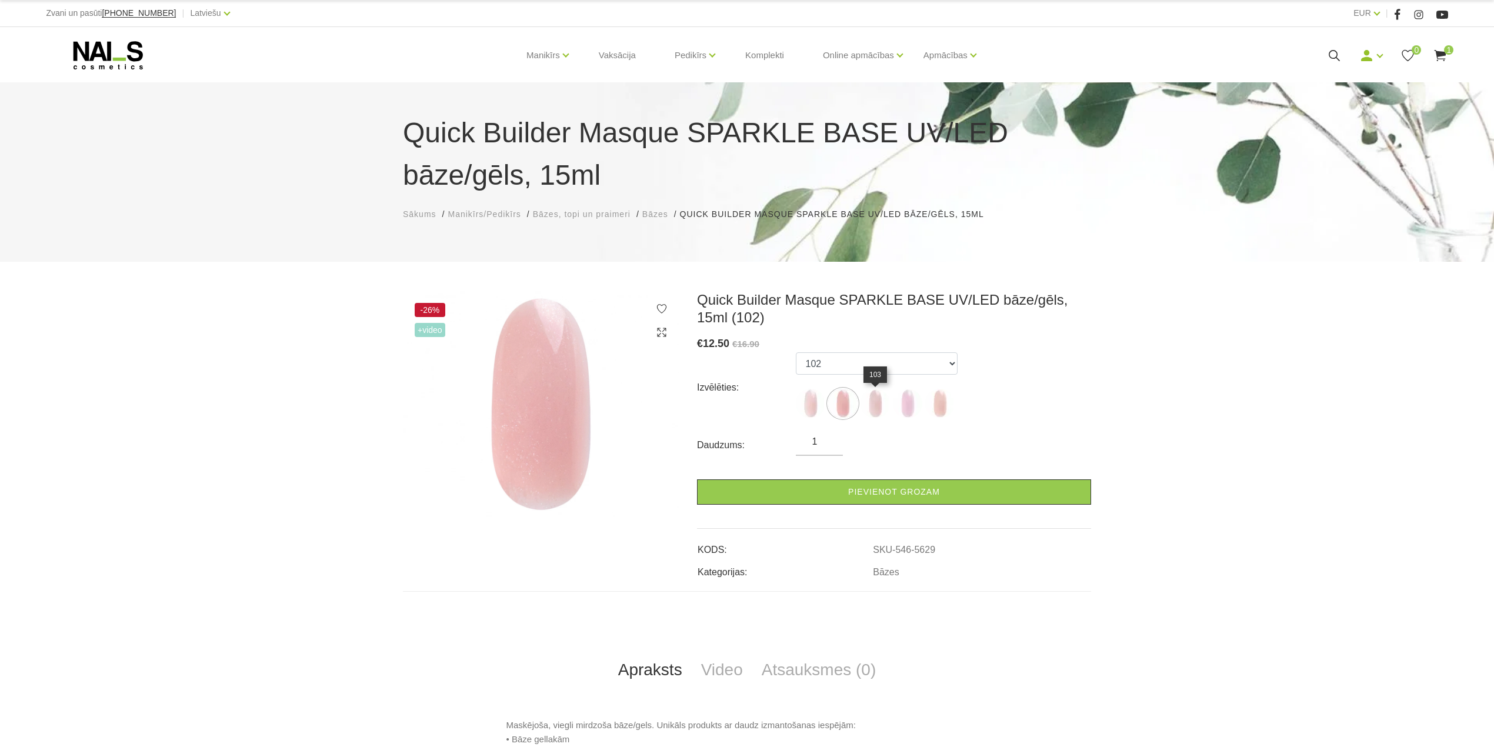
click at [883, 405] on img at bounding box center [875, 403] width 29 height 29
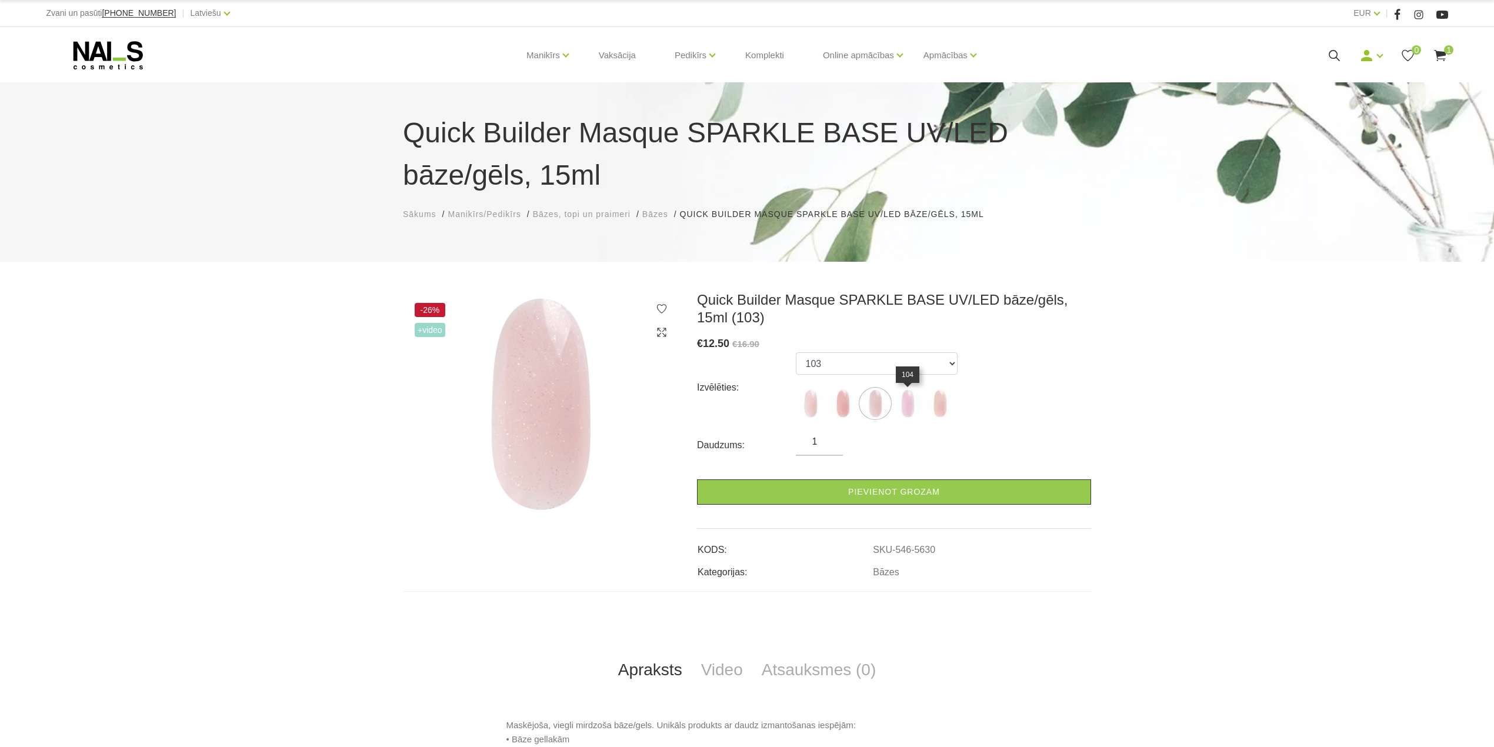
click at [905, 413] on img at bounding box center [907, 403] width 29 height 29
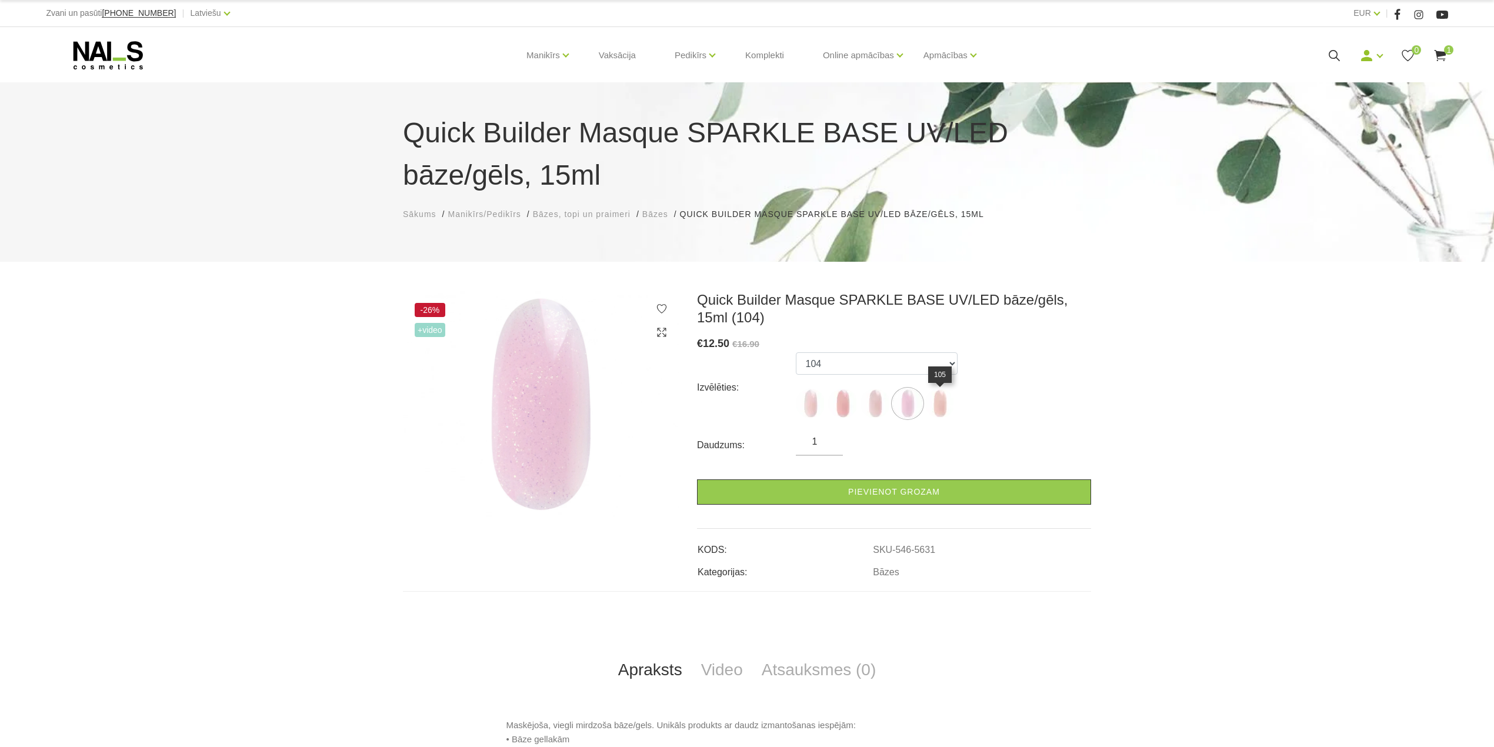
click at [940, 410] on img at bounding box center [939, 403] width 29 height 29
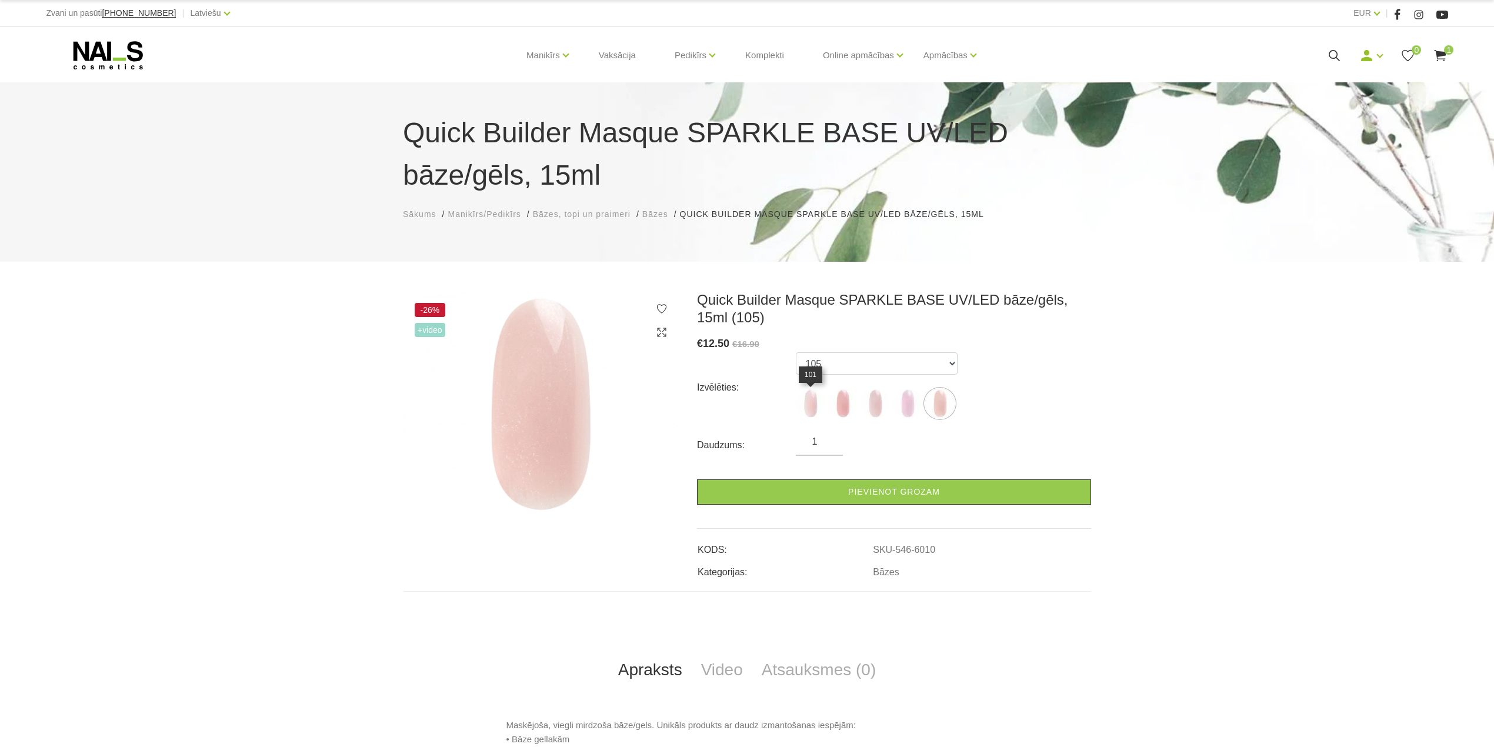
click at [806, 402] on img at bounding box center [810, 403] width 29 height 29
click at [834, 400] on img at bounding box center [842, 403] width 29 height 29
select select "5629"
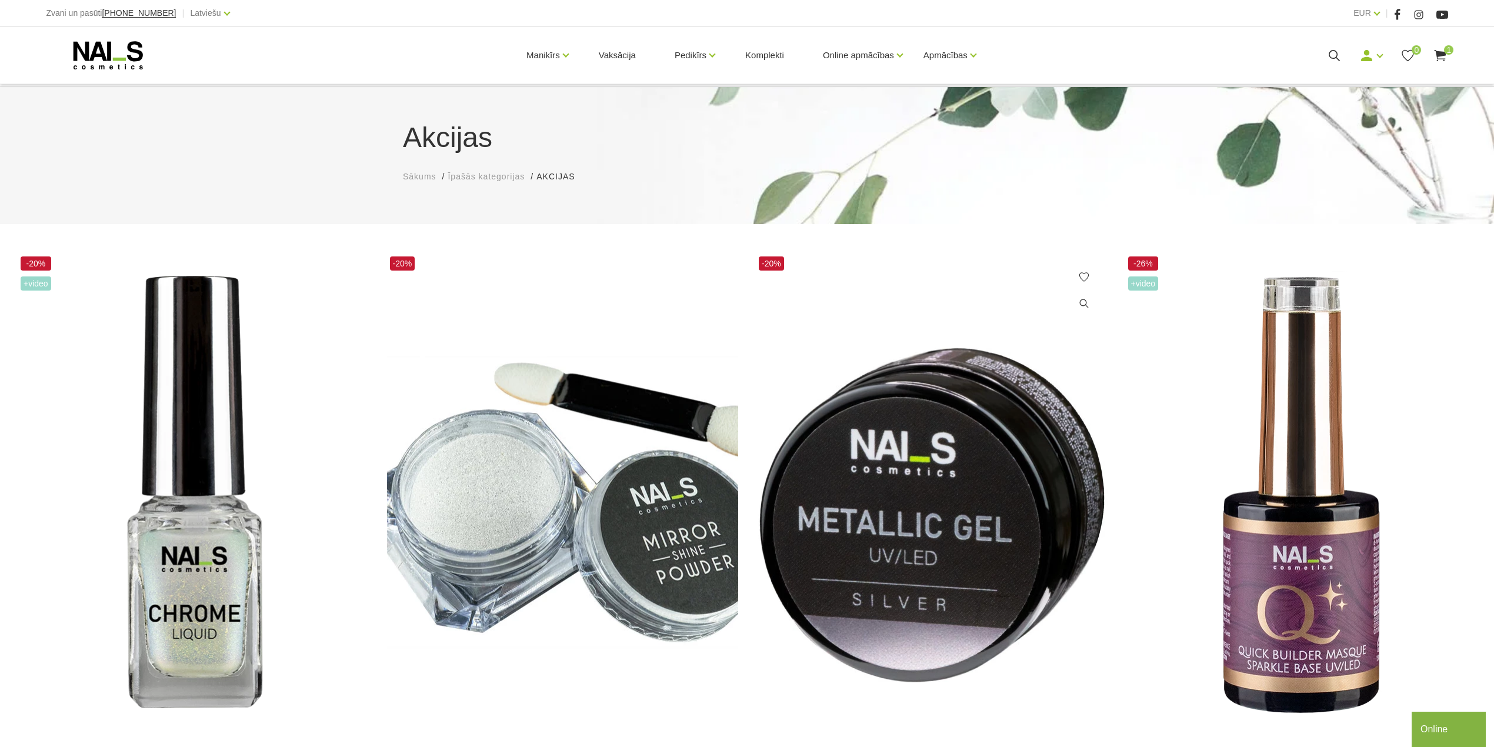
scroll to position [157, 0]
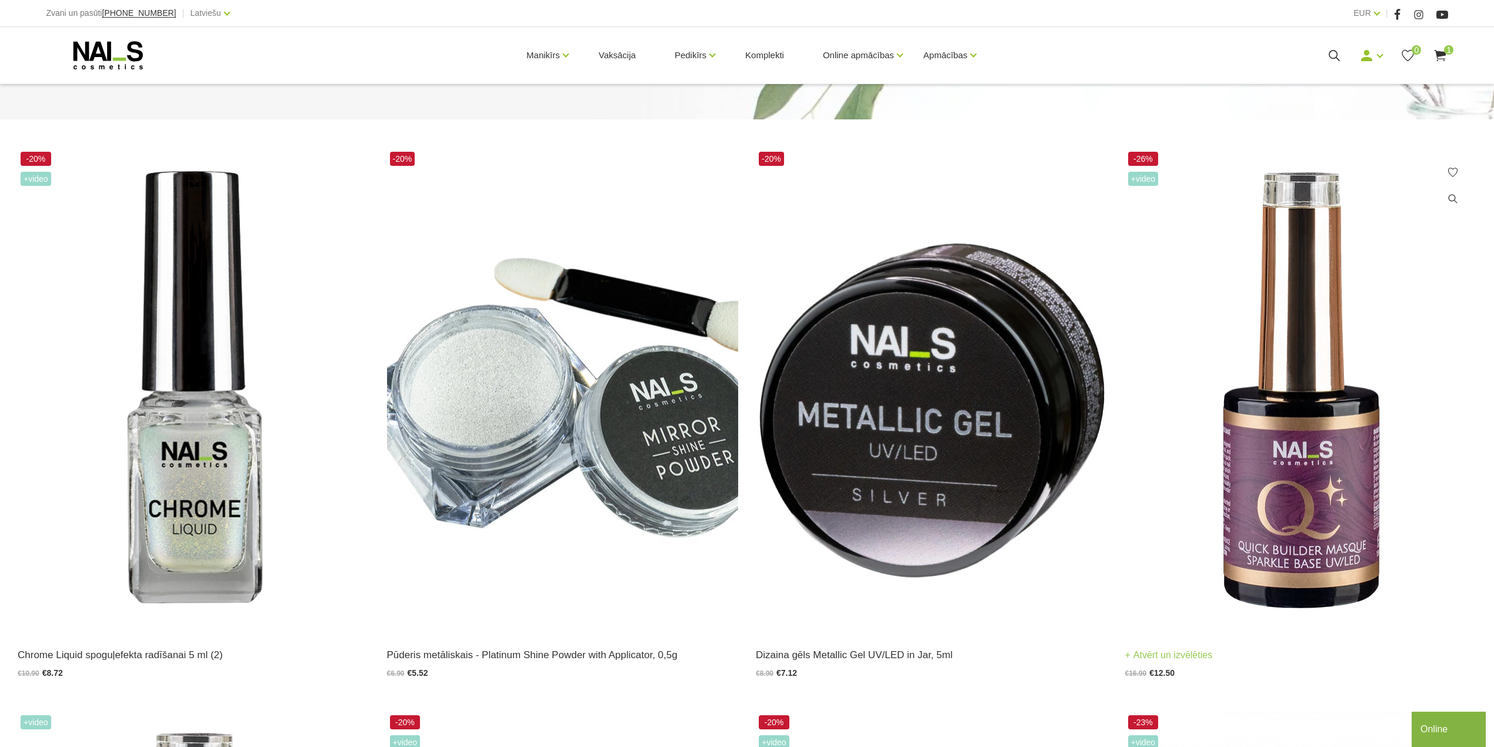
click at [1333, 481] on img at bounding box center [1302, 391] width 352 height 484
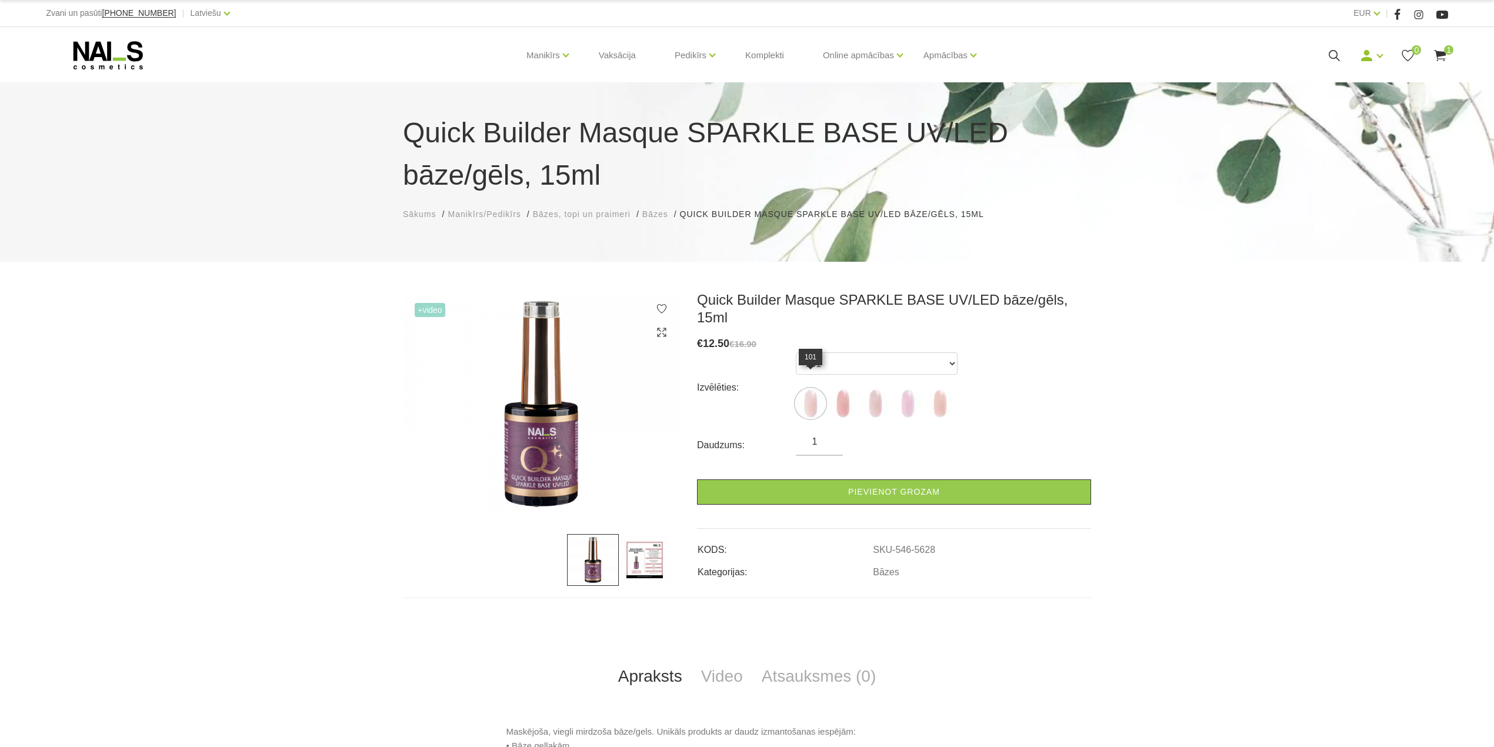
click at [814, 391] on img at bounding box center [810, 403] width 29 height 29
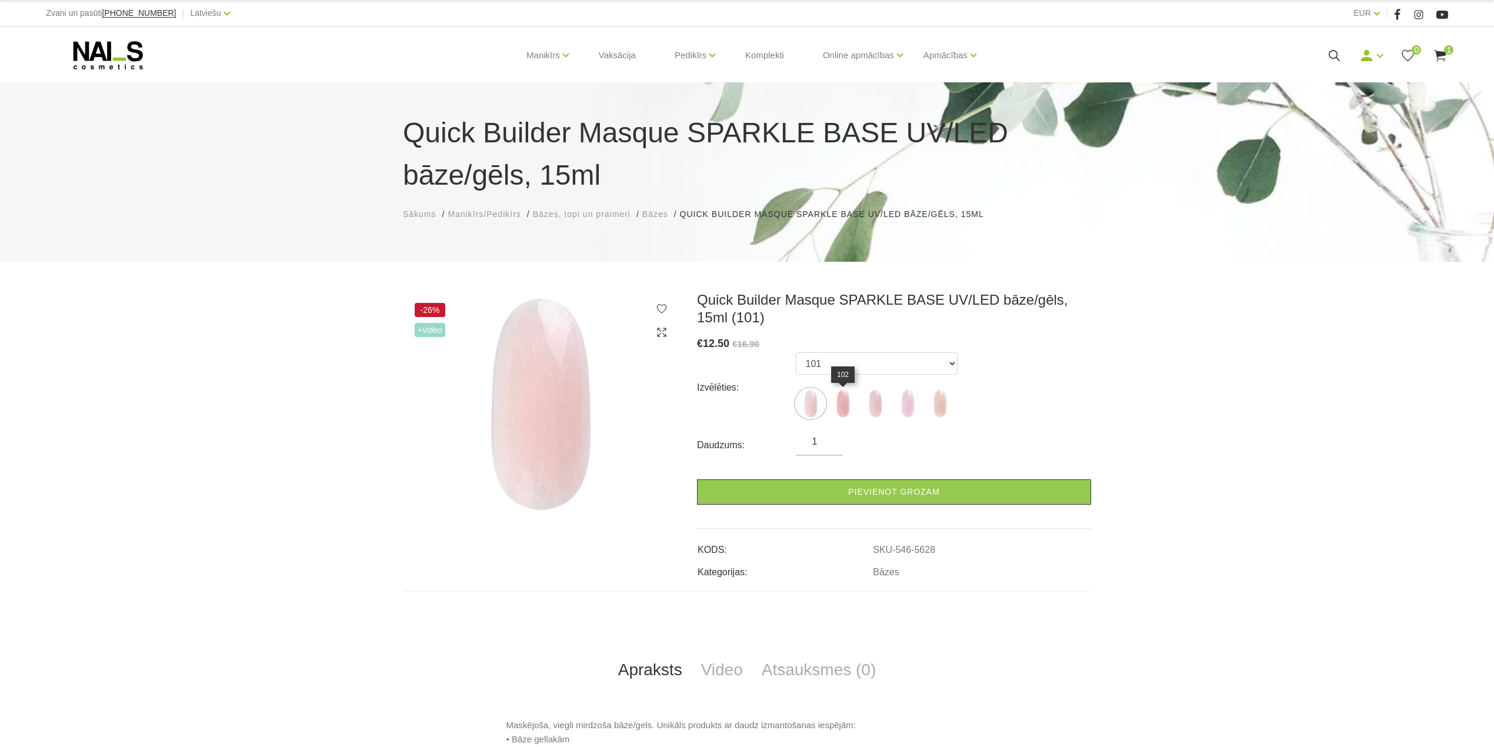
click at [839, 404] on img at bounding box center [842, 403] width 29 height 29
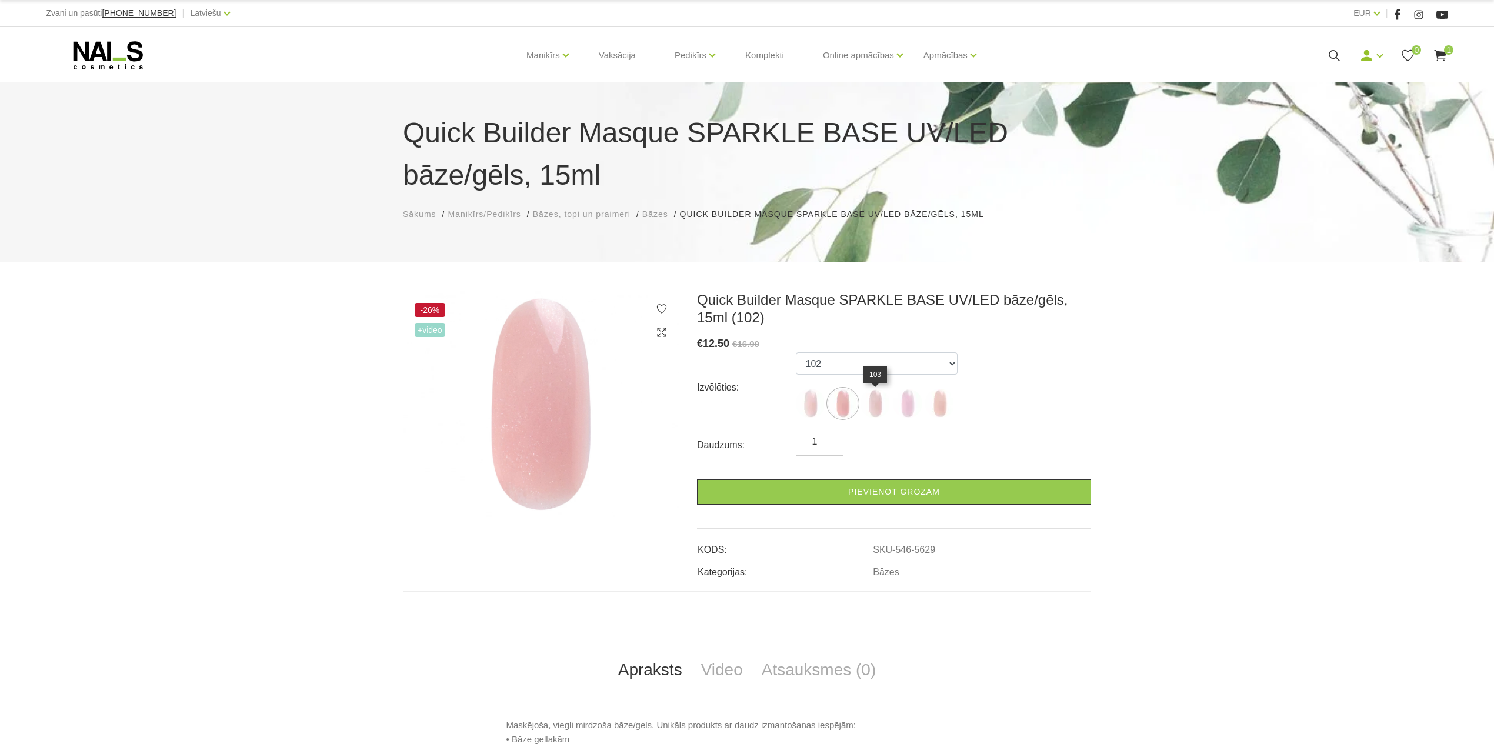
click at [875, 412] on img at bounding box center [875, 403] width 29 height 29
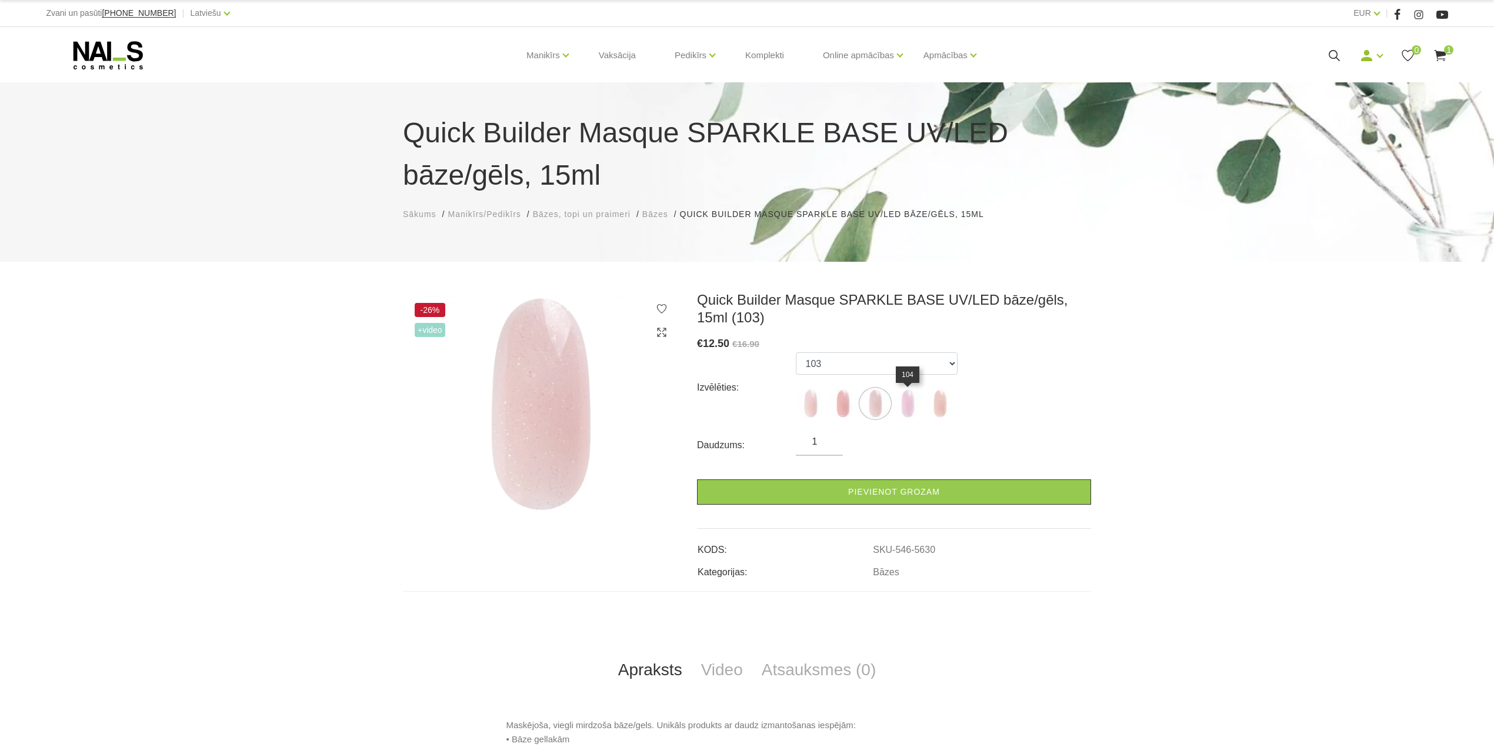
click at [904, 408] on img at bounding box center [907, 403] width 29 height 29
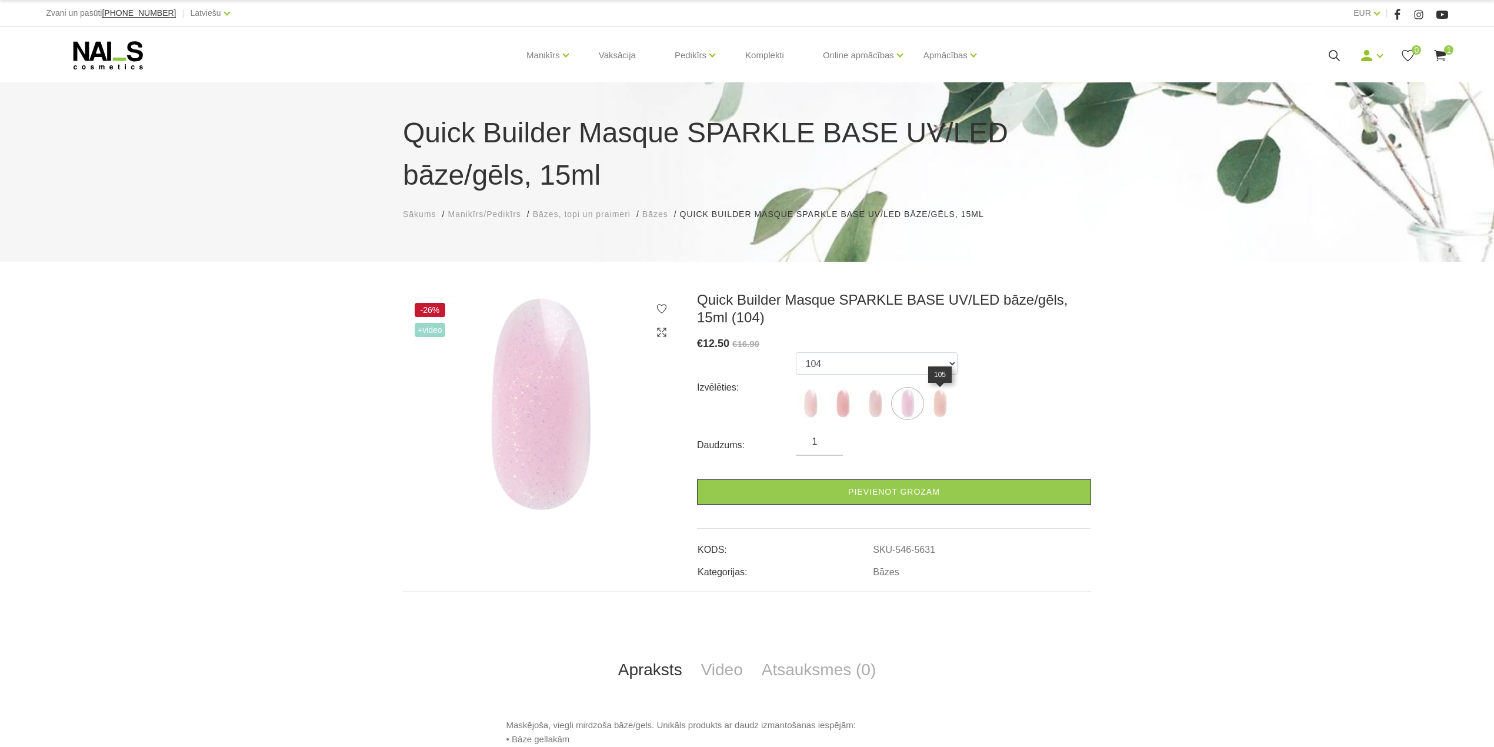
click at [937, 409] on img at bounding box center [939, 403] width 29 height 29
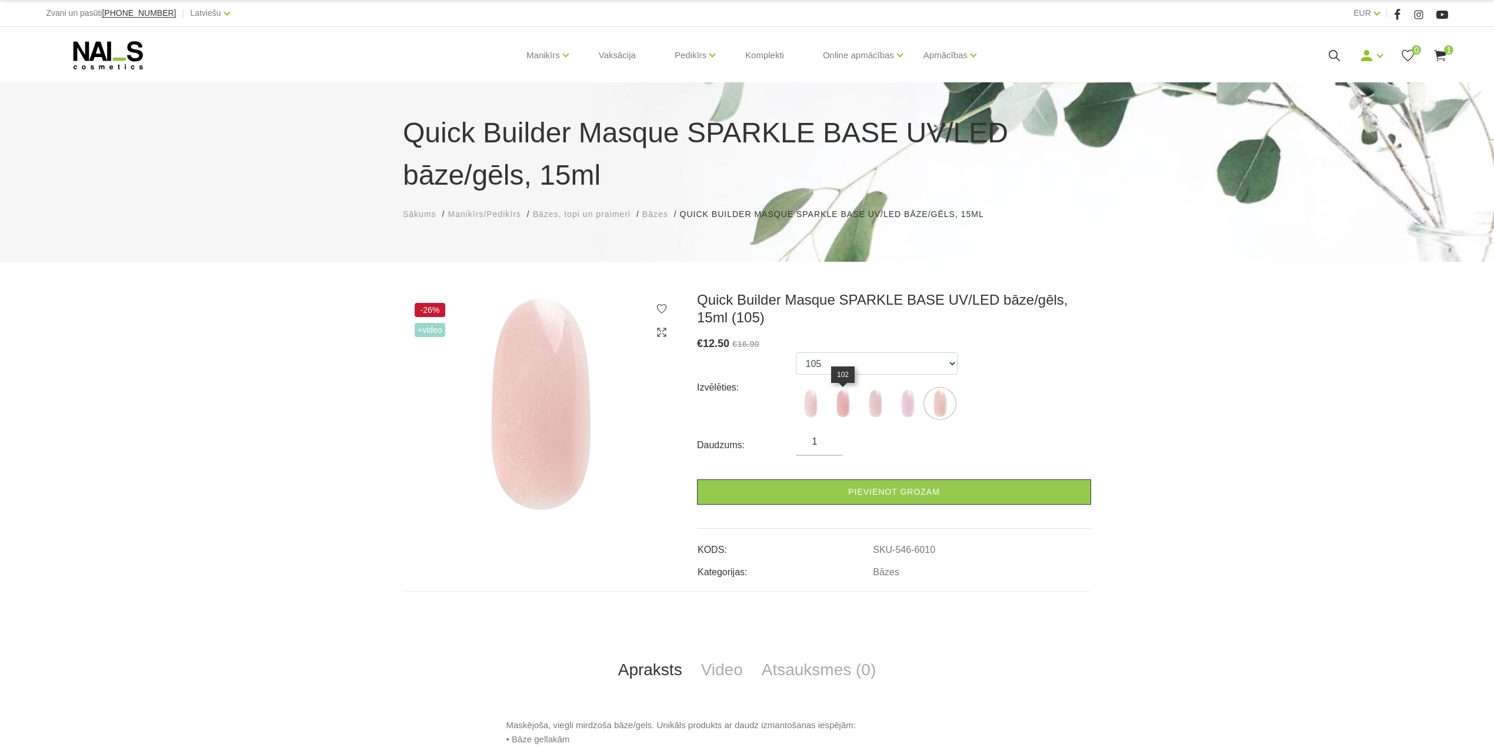
click at [845, 411] on img at bounding box center [842, 403] width 29 height 29
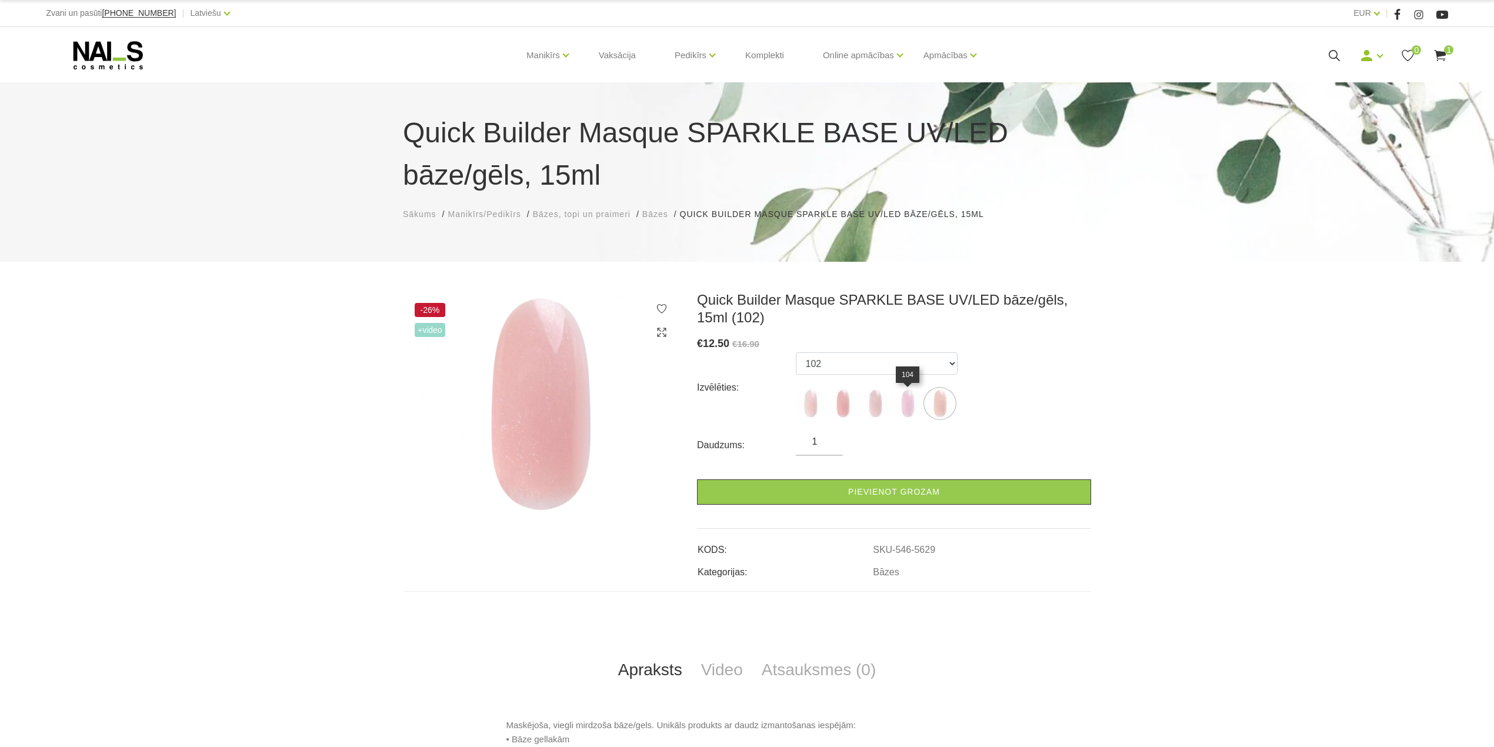
click at [903, 412] on img at bounding box center [907, 403] width 29 height 29
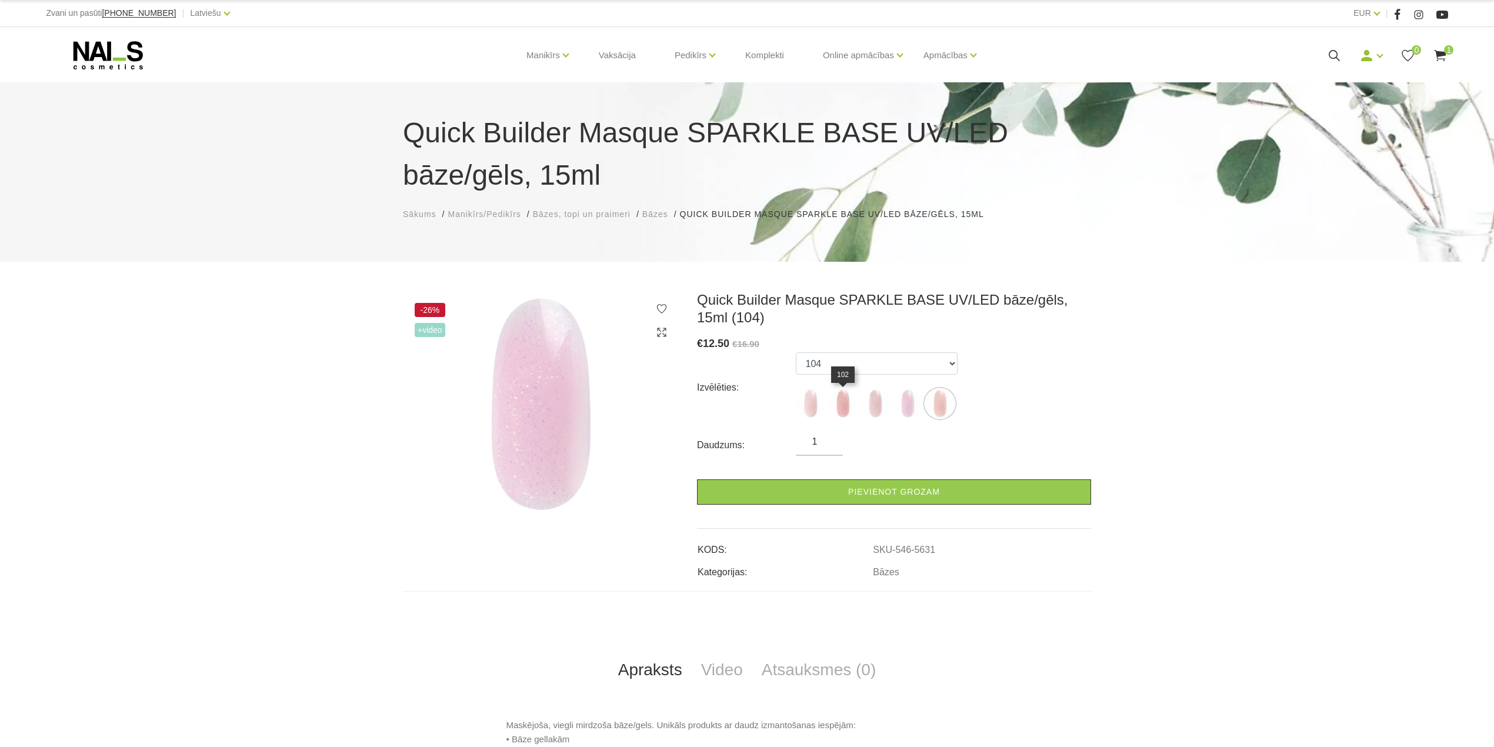
click at [839, 403] on img at bounding box center [842, 403] width 29 height 29
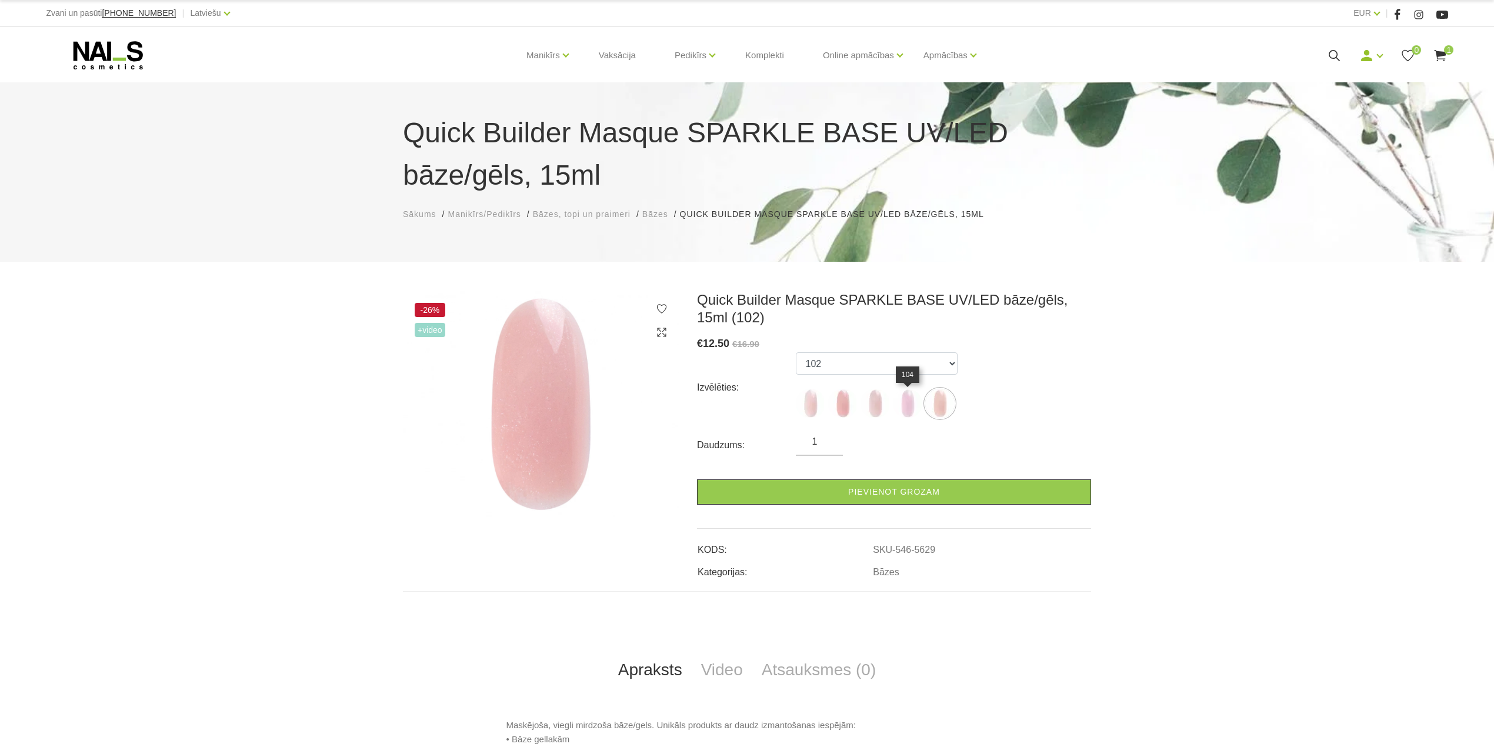
click at [907, 405] on img at bounding box center [907, 403] width 29 height 29
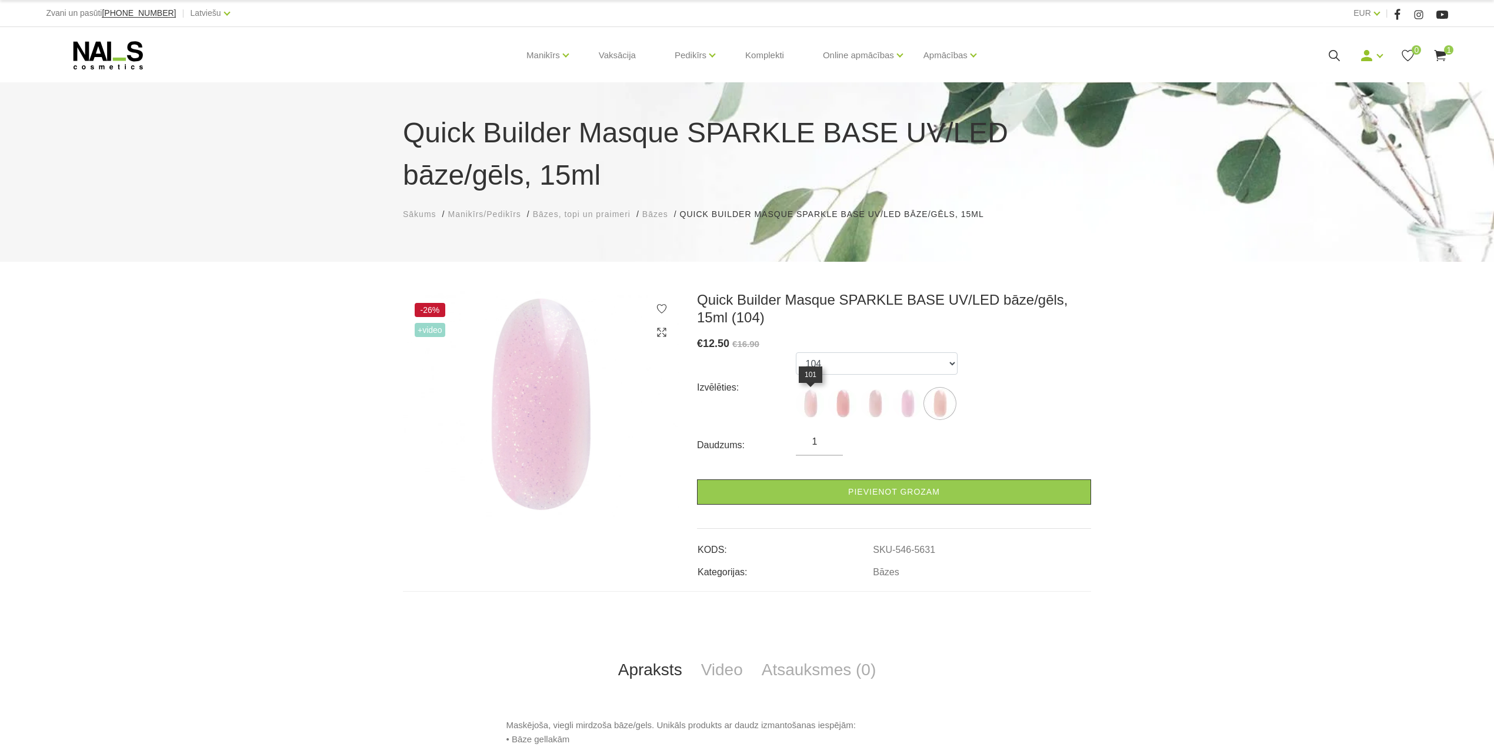
click at [807, 400] on img at bounding box center [810, 403] width 29 height 29
click at [836, 413] on img at bounding box center [842, 403] width 29 height 29
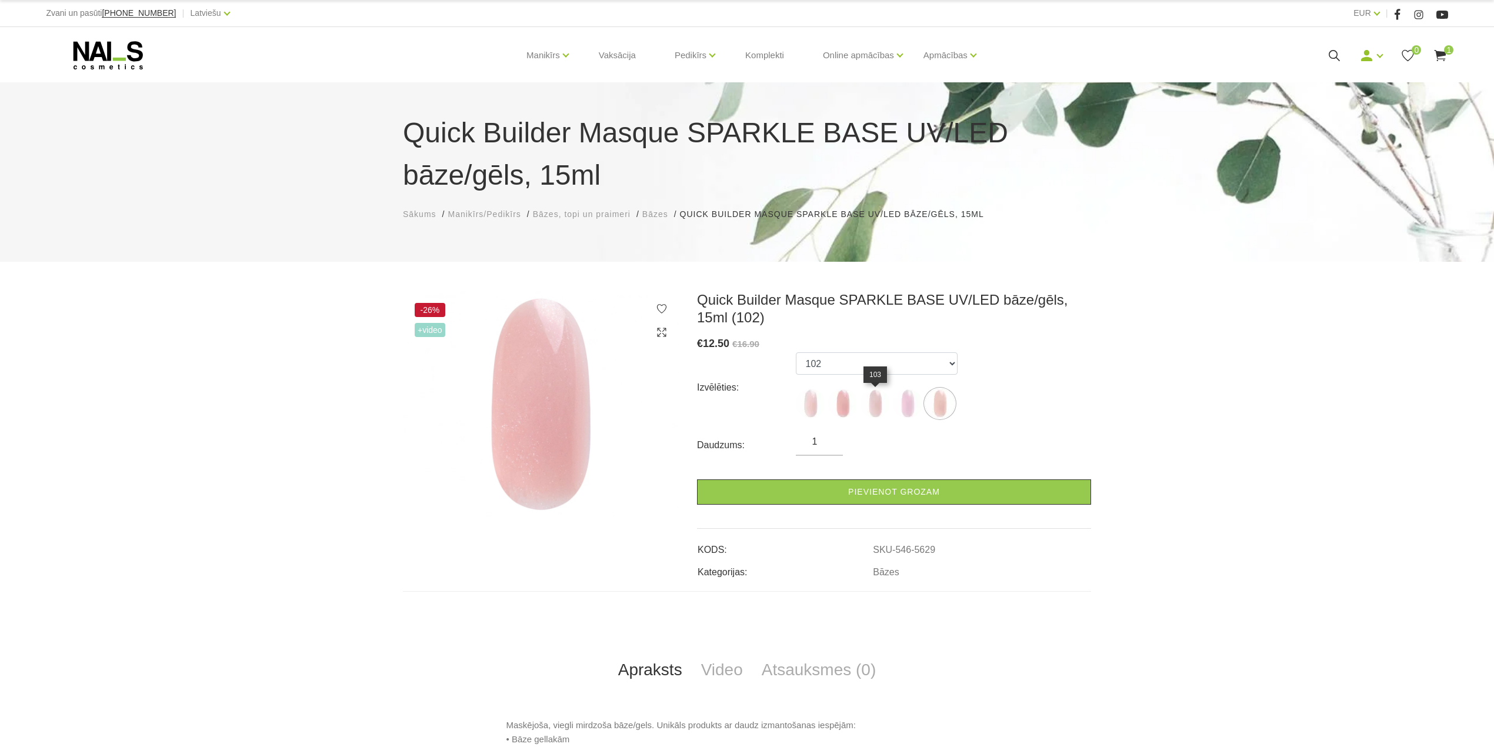
click at [879, 408] on img at bounding box center [875, 403] width 29 height 29
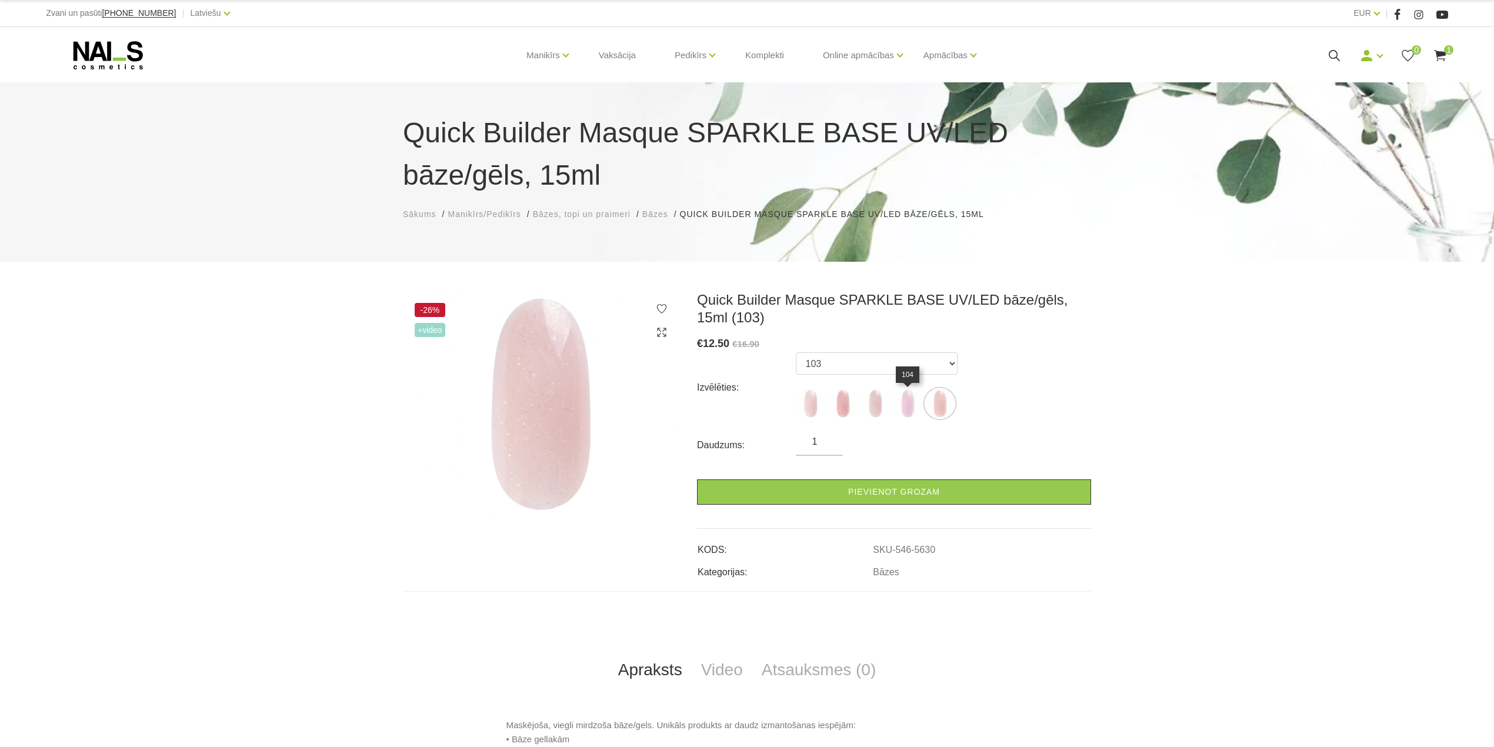
click at [904, 410] on img at bounding box center [907, 403] width 29 height 29
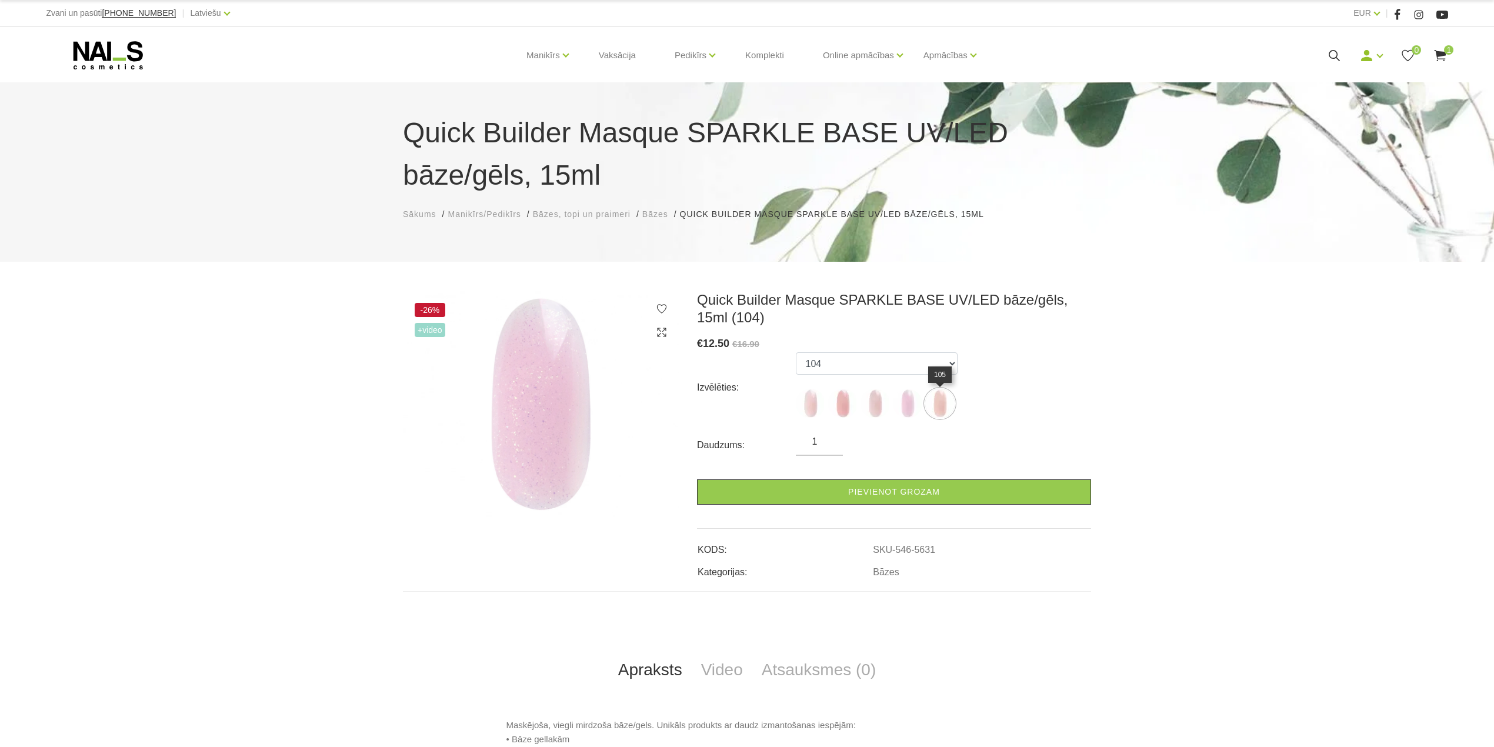
click at [944, 403] on img at bounding box center [939, 403] width 29 height 29
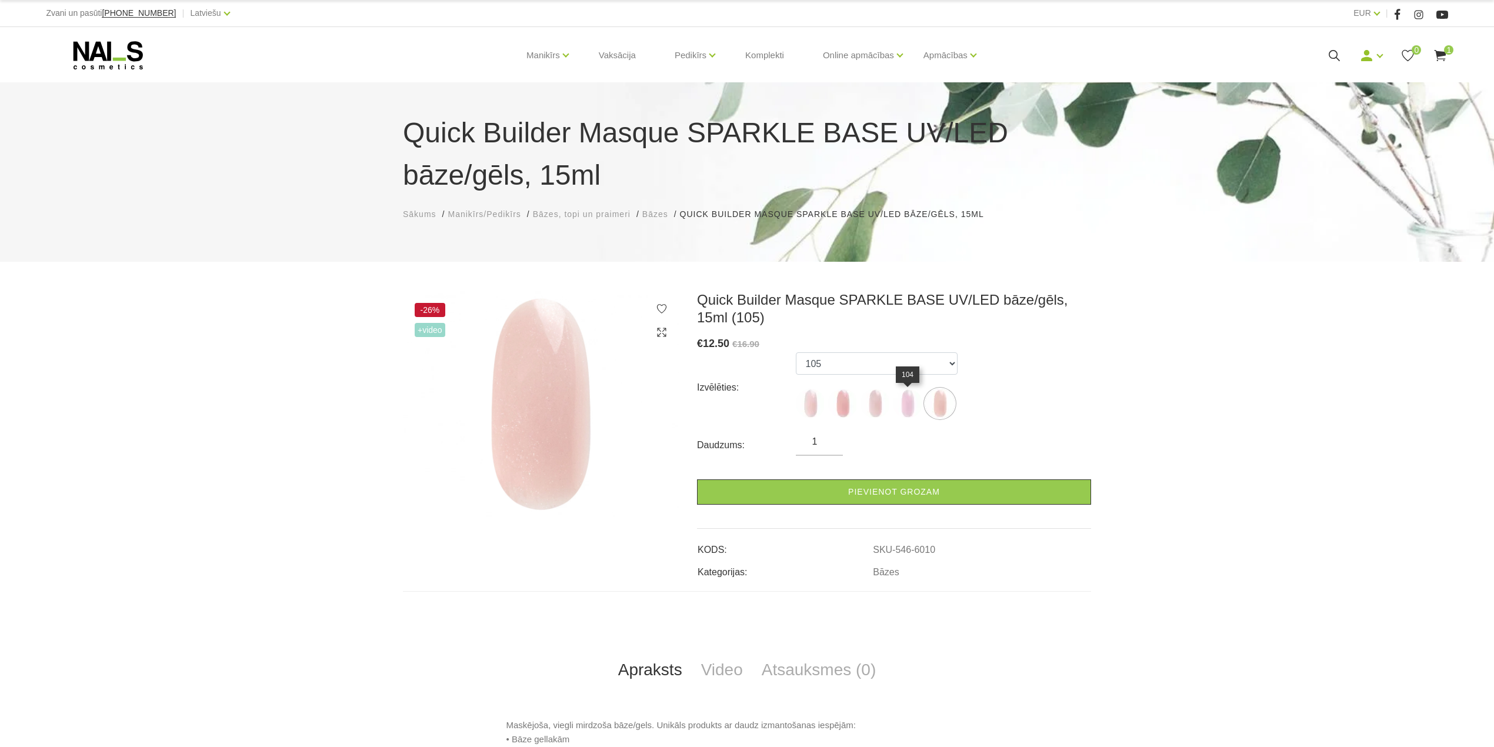
click at [914, 408] on img at bounding box center [907, 403] width 29 height 29
select select "5631"
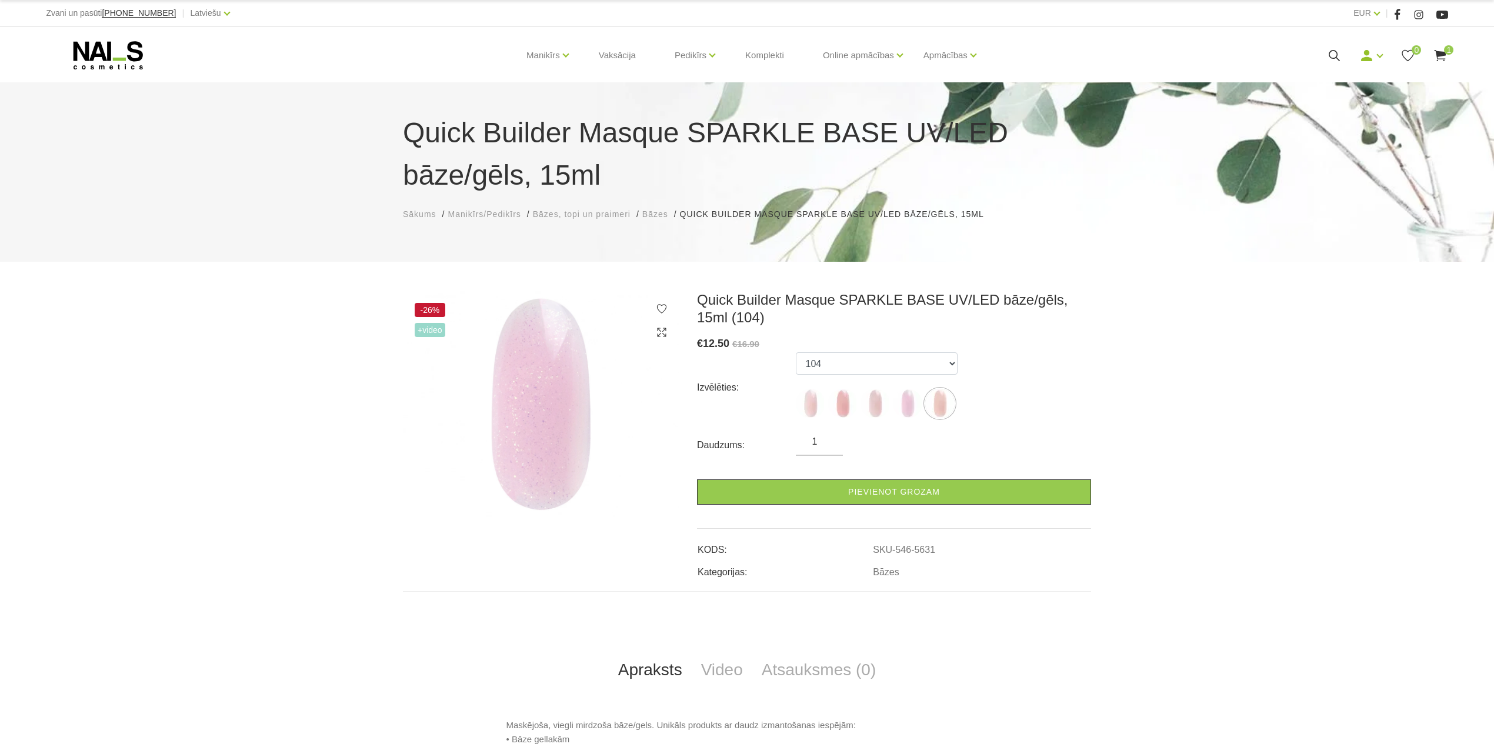
click at [1446, 53] on span "1" at bounding box center [1448, 49] width 9 height 9
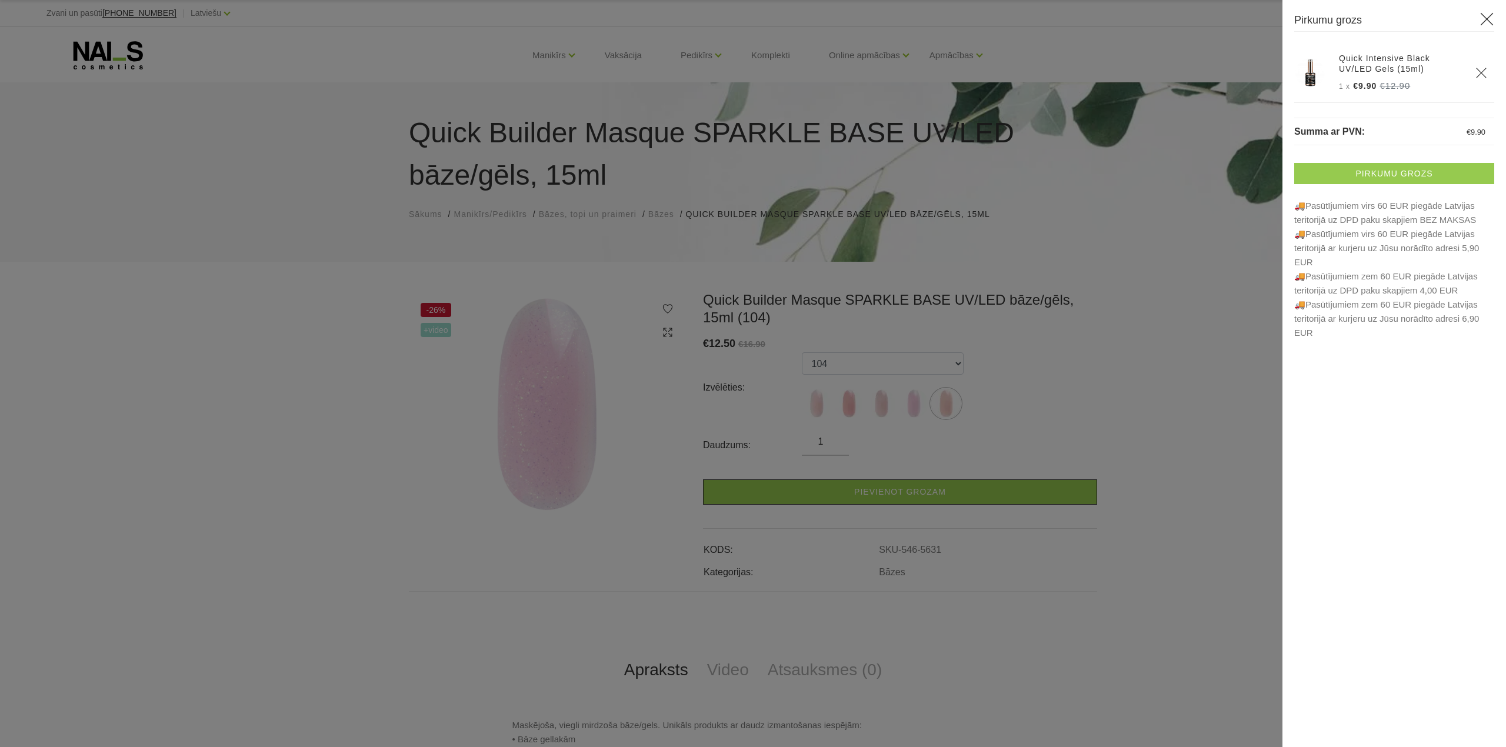
click at [1409, 174] on link "Pirkumu grozs" at bounding box center [1394, 173] width 200 height 21
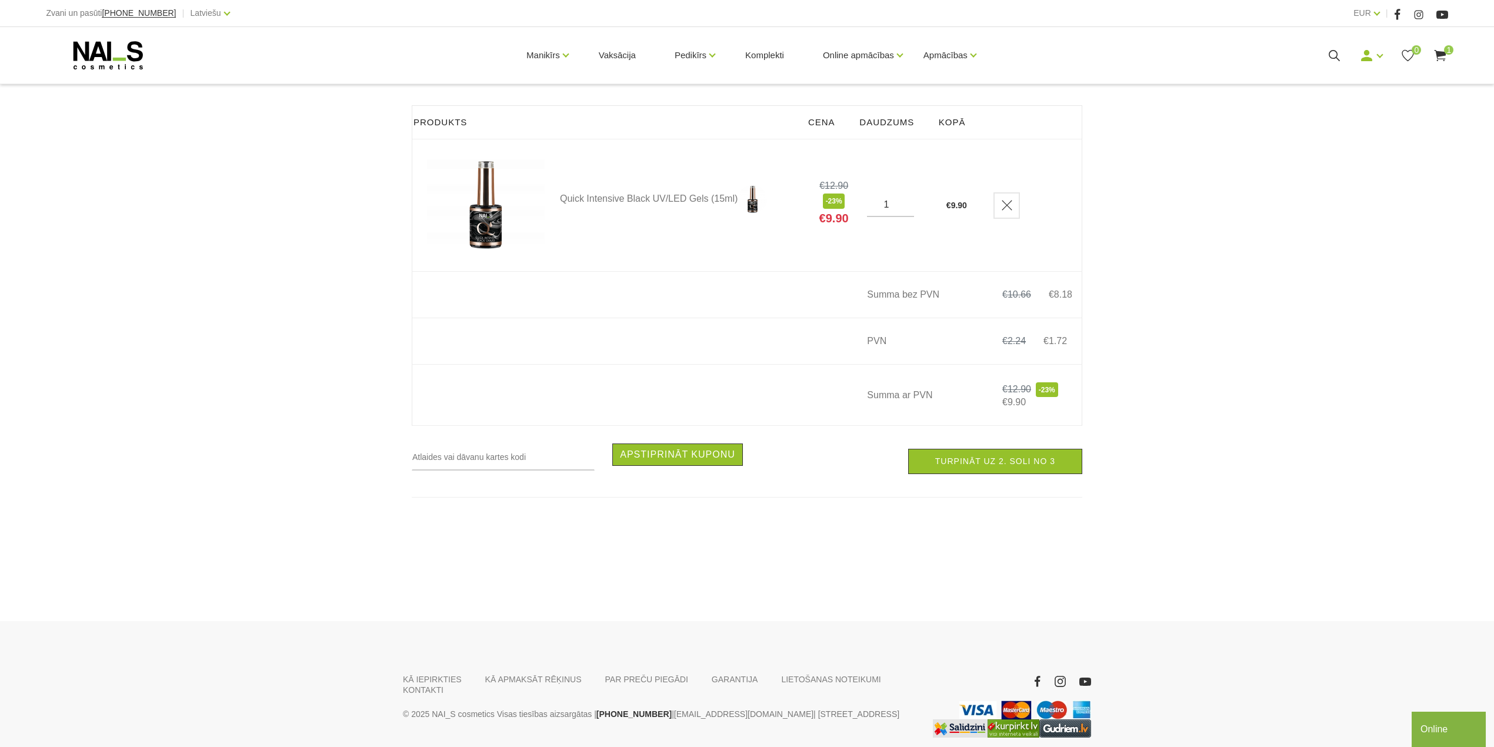
scroll to position [157, 0]
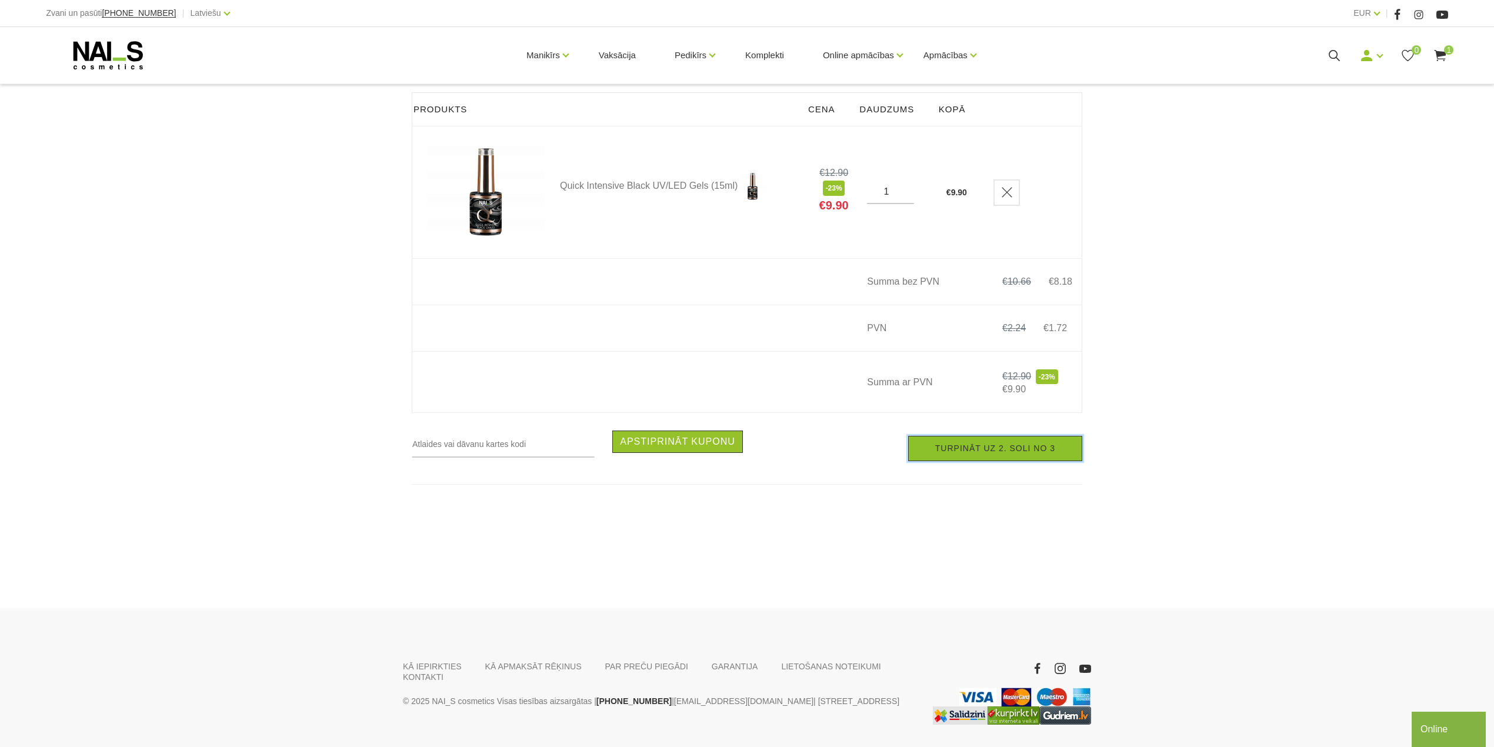
click at [1053, 457] on link "Turpināt uz 2. soli no 3" at bounding box center [995, 448] width 174 height 25
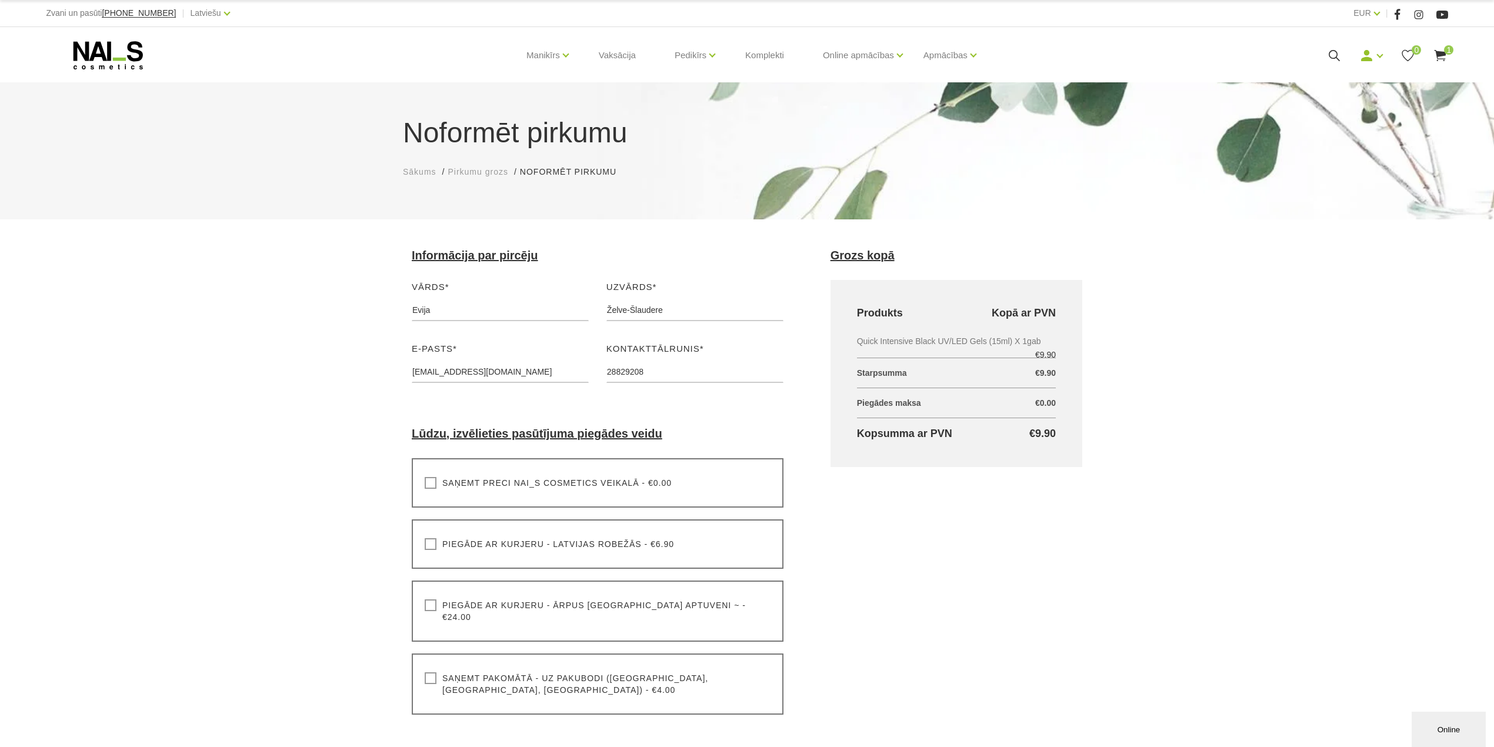
click at [436, 672] on label "Saņemt pakomātā - uz pakubodi (Latvija, Lietuva, Igaunija) - €4.00" at bounding box center [598, 684] width 346 height 24
click at [0, 0] on input "Saņemt pakomātā - uz pakubodi (Latvija, Lietuva, Igaunija) - €4.00" at bounding box center [0, 0] width 0 height 0
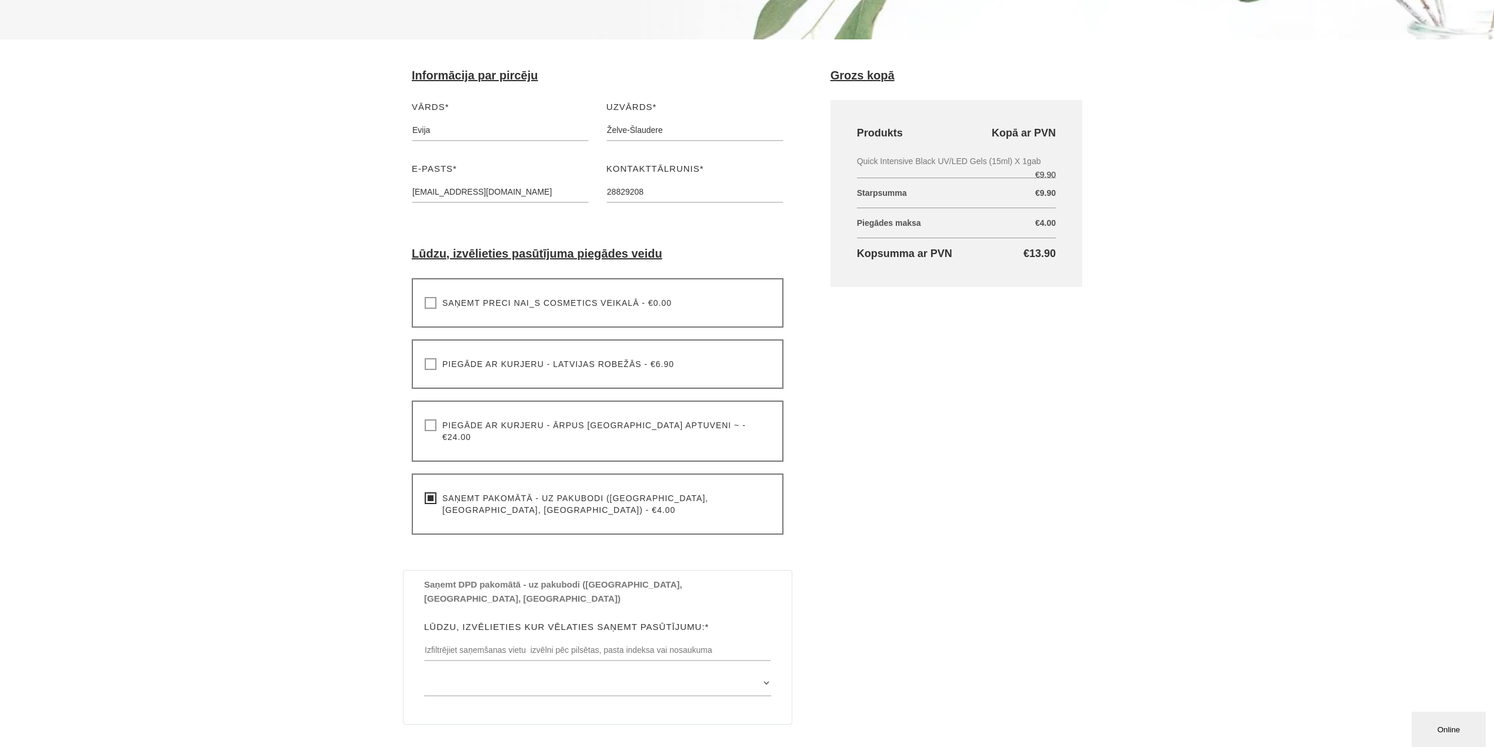
scroll to position [392, 0]
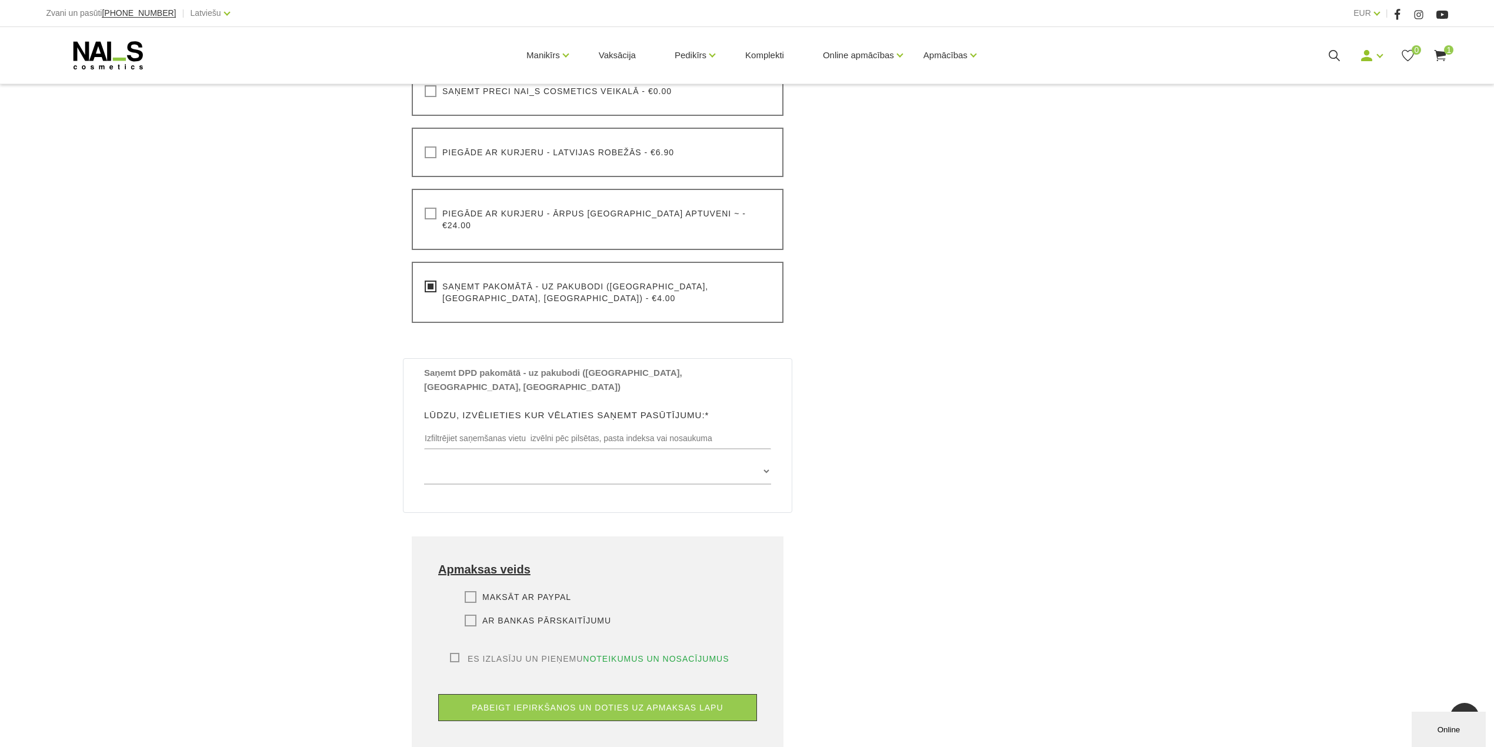
click at [461, 591] on div "Maksāt ar PayPal Lūdzu, izvēlieties apmaksas veidu Rēķina apmaksa caur PayPal p…" at bounding box center [597, 622] width 319 height 62
click at [470, 615] on label "Ar bankas pārskaitījumu" at bounding box center [538, 621] width 146 height 12
click at [0, 0] on input "Ar bankas pārskaitījumu" at bounding box center [0, 0] width 0 height 0
click at [458, 653] on div "Es izlasīju un pieņemu noteikumus un nosacījumus Lai veiktu pasūtījumu, jums ir…" at bounding box center [597, 687] width 319 height 68
click at [453, 653] on label "Es izlasīju un pieņemu noteikumus un nosacījumus" at bounding box center [589, 659] width 279 height 12
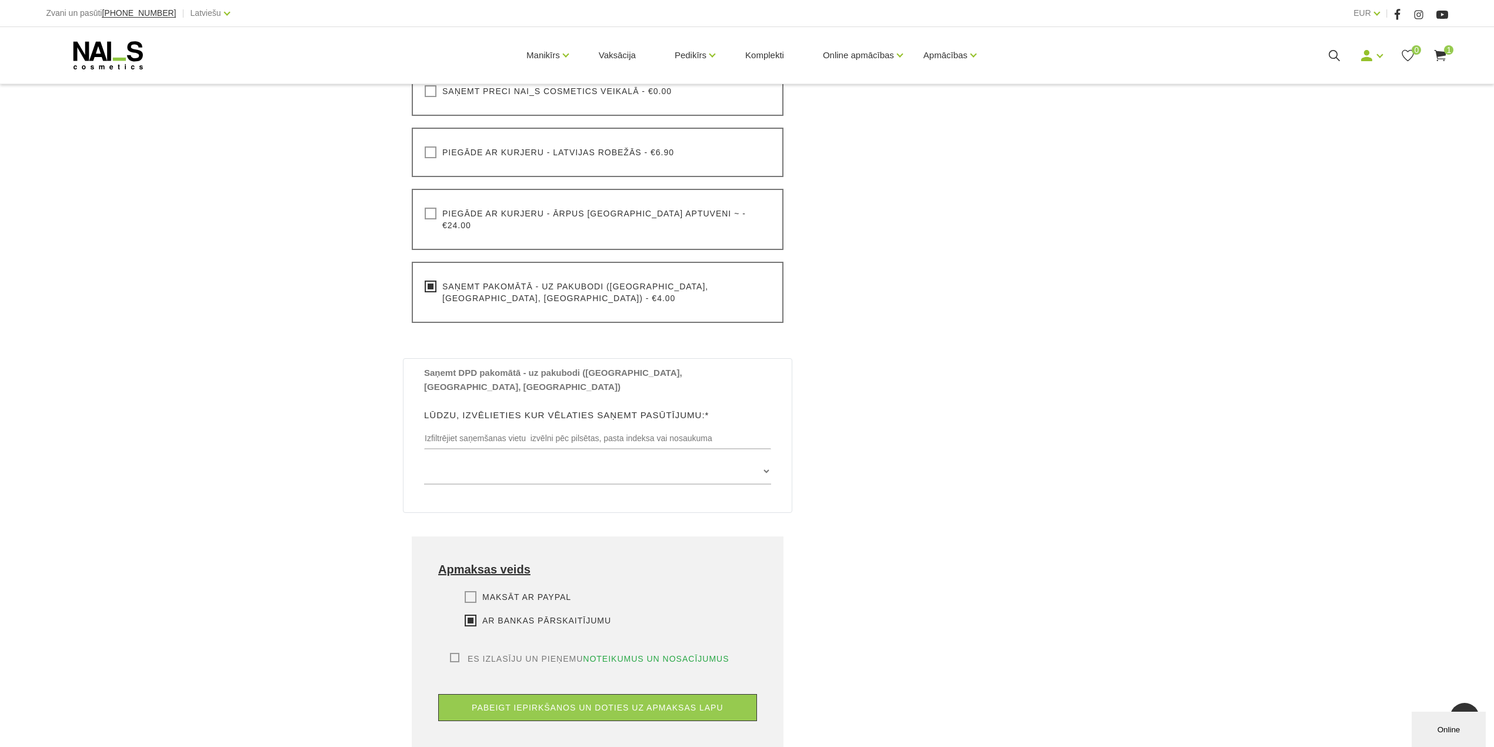
click at [0, 0] on input "Es izlasīju un pieņemu noteikumus un nosacījumus" at bounding box center [0, 0] width 0 height 0
click at [572, 694] on button "pabeigt iepirkšanos un doties uz apmaksas lapu" at bounding box center [597, 707] width 319 height 27
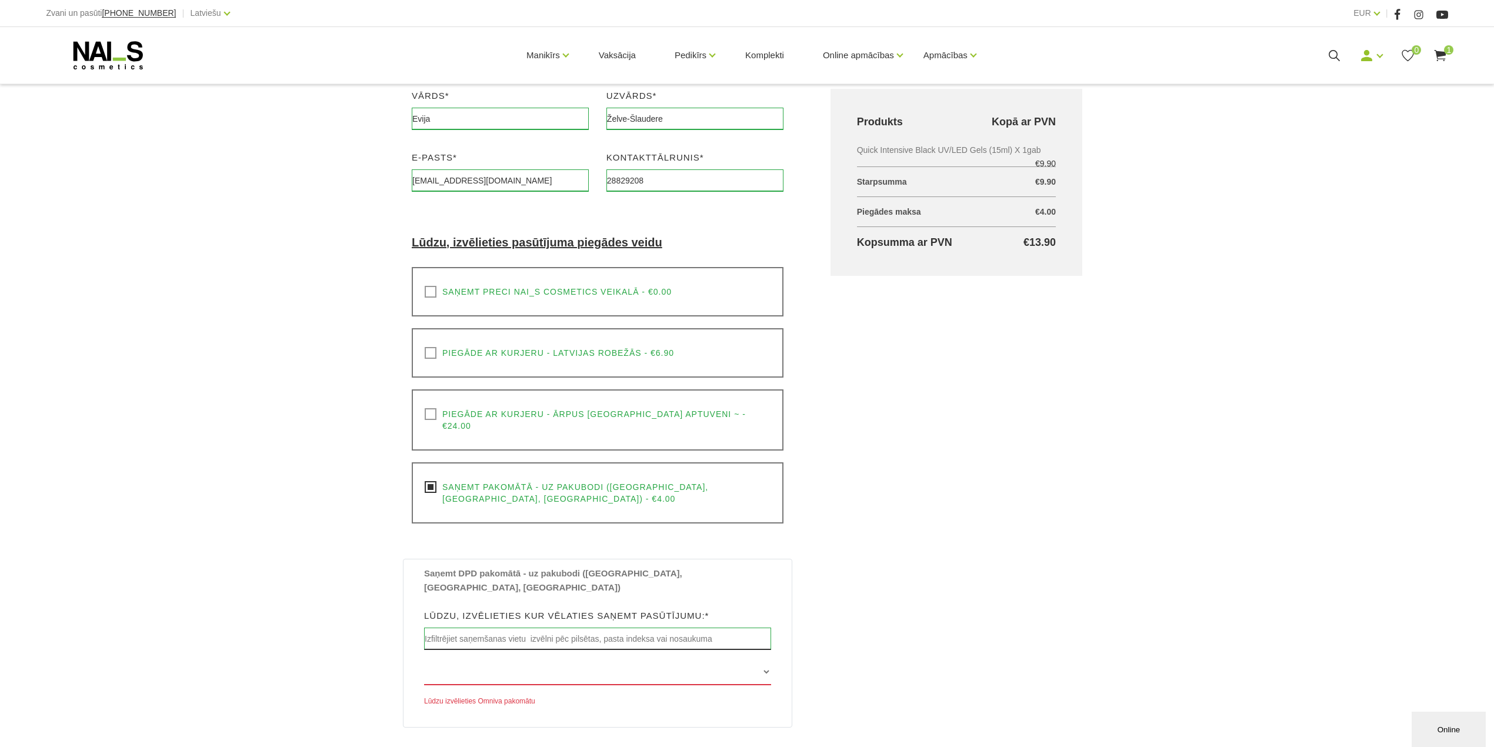
scroll to position [189, 0]
click at [575, 630] on input "text" at bounding box center [597, 641] width 347 height 22
type input "Auce"
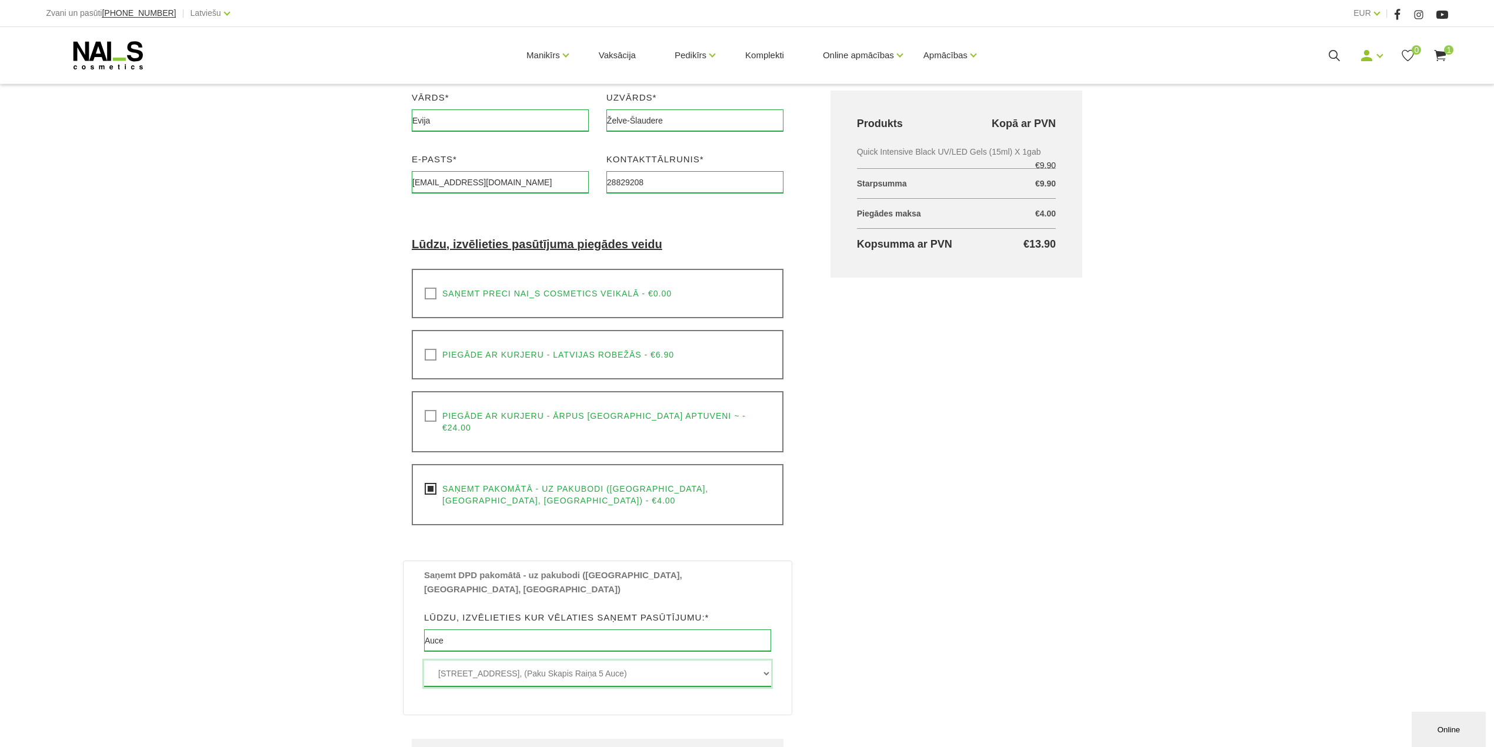
click at [559, 661] on select "Raiņa iela 5 , AUCE, LV3708, (Paku Skapis Raiņa 5 Auce)" at bounding box center [597, 674] width 347 height 26
click at [424, 661] on select "Raiņa iela 5 , AUCE, LV3708, (Paku Skapis Raiņa 5 Auce)" at bounding box center [597, 674] width 347 height 26
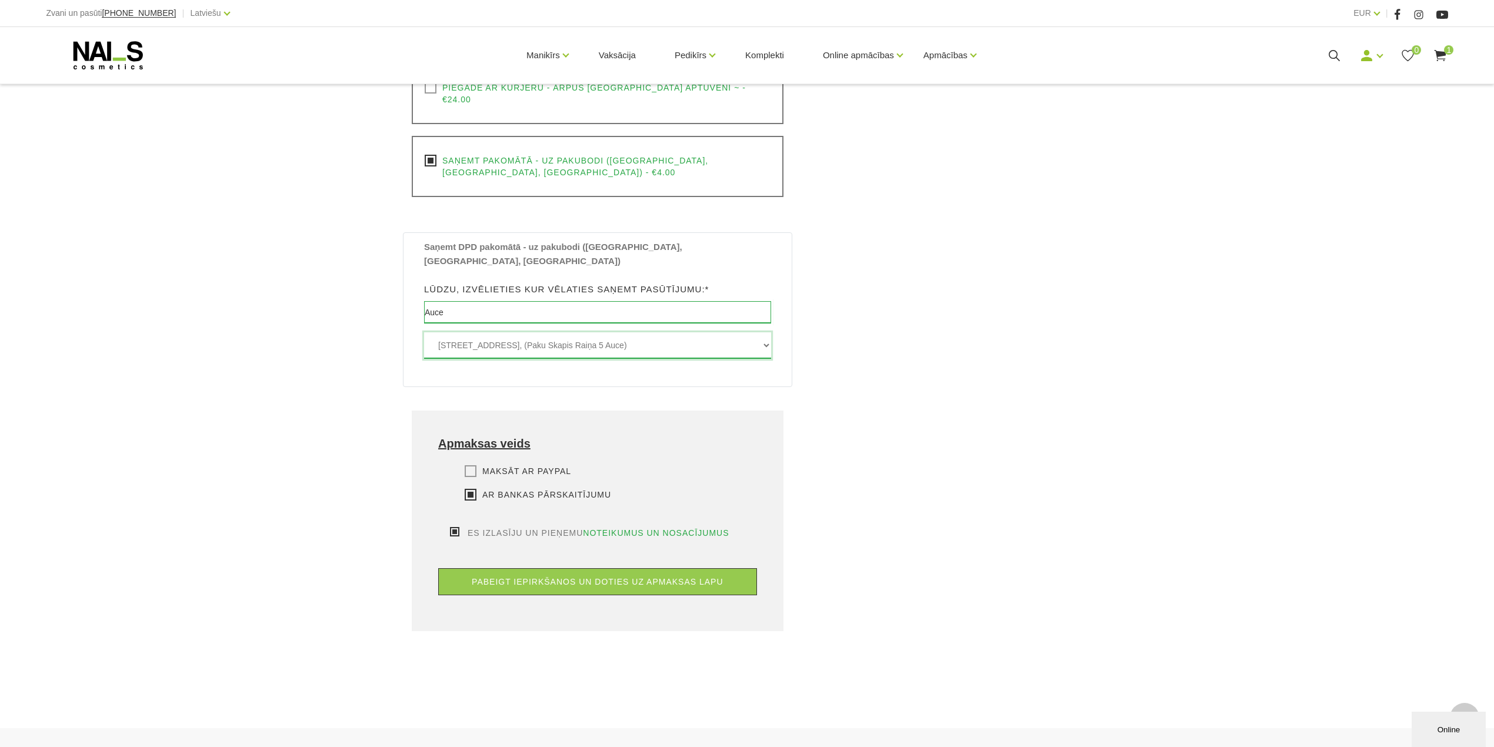
scroll to position [582, 0]
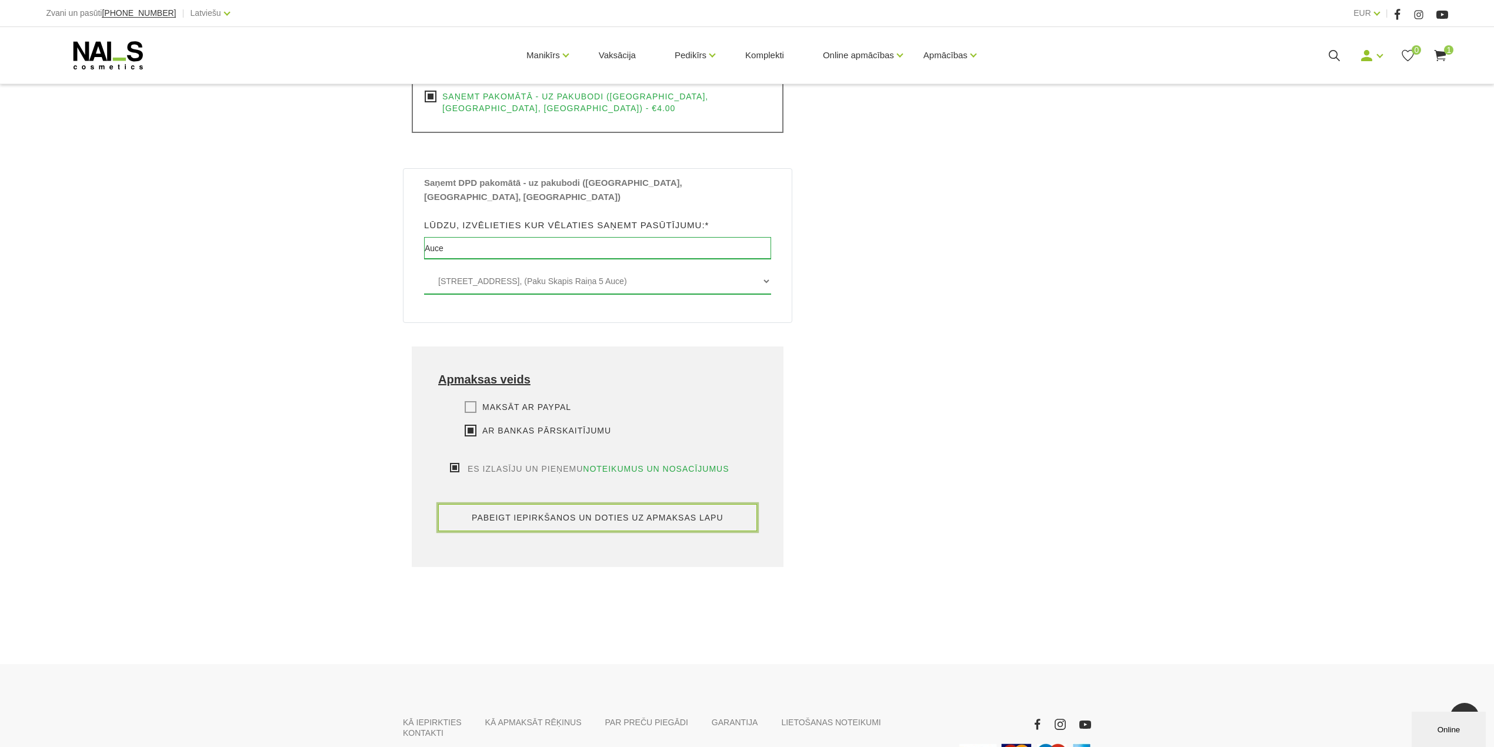
click at [572, 504] on button "pabeigt iepirkšanos un doties uz apmaksas lapu" at bounding box center [597, 517] width 319 height 27
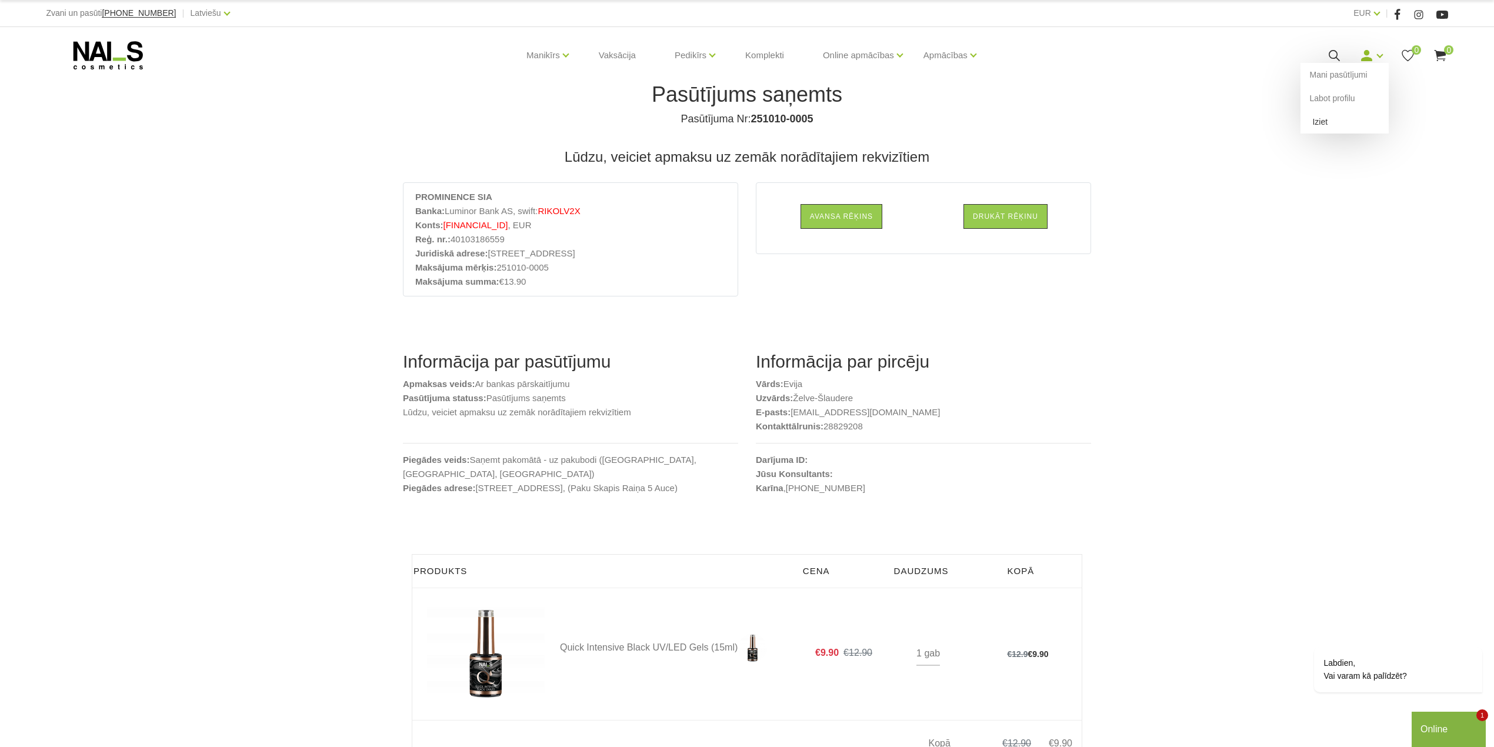
click at [1318, 125] on link "Iziet" at bounding box center [1345, 122] width 88 height 24
